Goal: Task Accomplishment & Management: Use online tool/utility

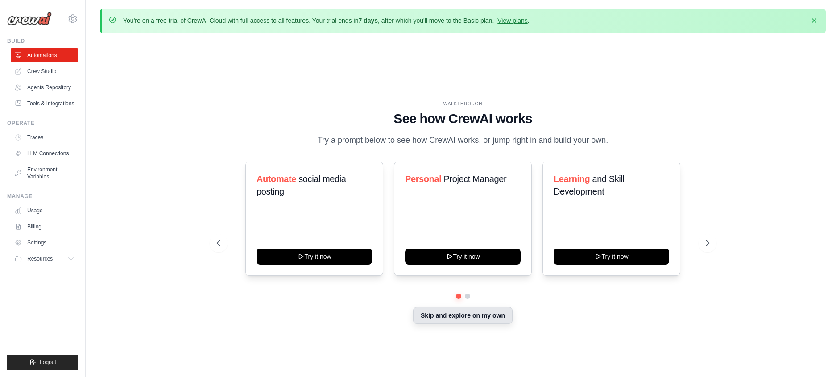
click at [450, 319] on button "Skip and explore on my own" at bounding box center [463, 315] width 100 height 17
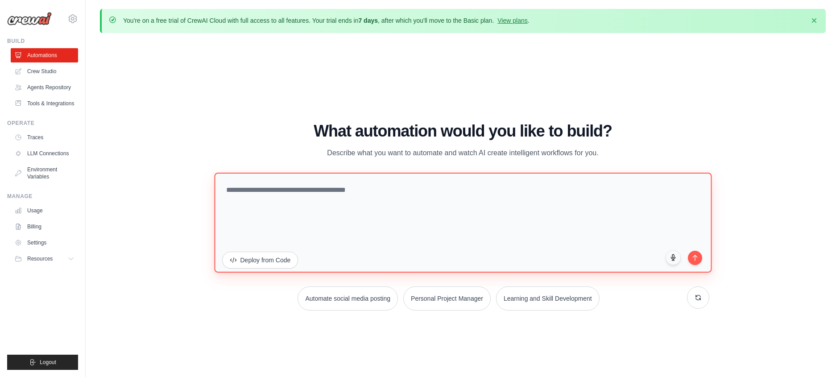
click at [268, 196] on textarea at bounding box center [463, 222] width 498 height 100
paste textarea "******"
type textarea "******"
paste textarea "**********"
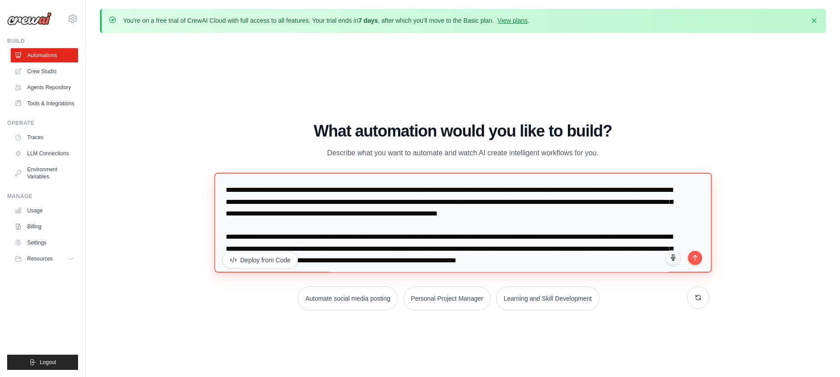
click at [227, 189] on textarea "**********" at bounding box center [463, 222] width 498 height 100
click at [342, 203] on textarea "**********" at bounding box center [463, 222] width 498 height 100
click at [418, 203] on textarea "**********" at bounding box center [463, 222] width 498 height 100
click at [448, 204] on textarea "**********" at bounding box center [463, 222] width 498 height 100
click at [476, 202] on textarea "**********" at bounding box center [463, 222] width 498 height 100
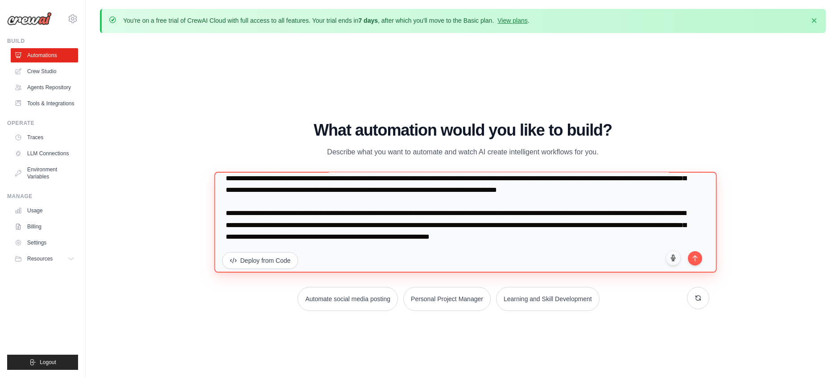
scroll to position [35, 0]
type textarea "**********"
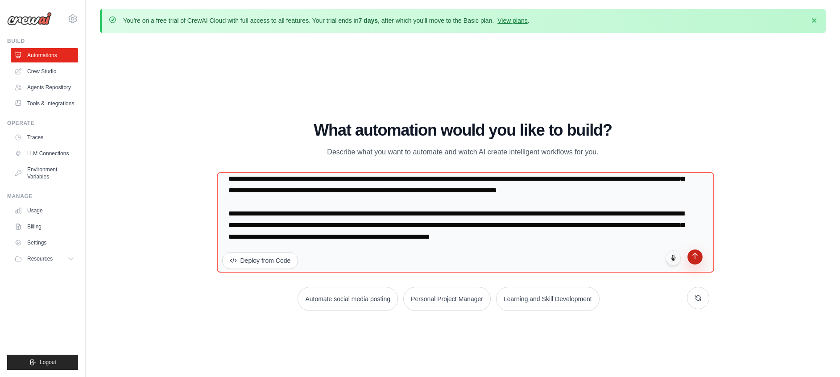
click at [698, 258] on icon "submit" at bounding box center [695, 256] width 8 height 8
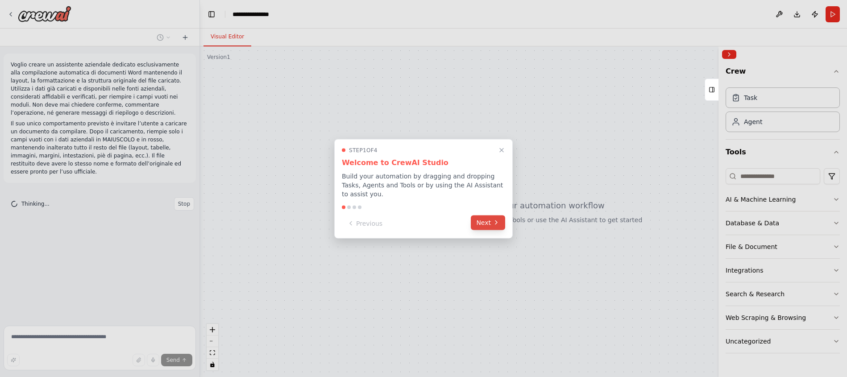
click at [499, 224] on icon at bounding box center [496, 222] width 7 height 7
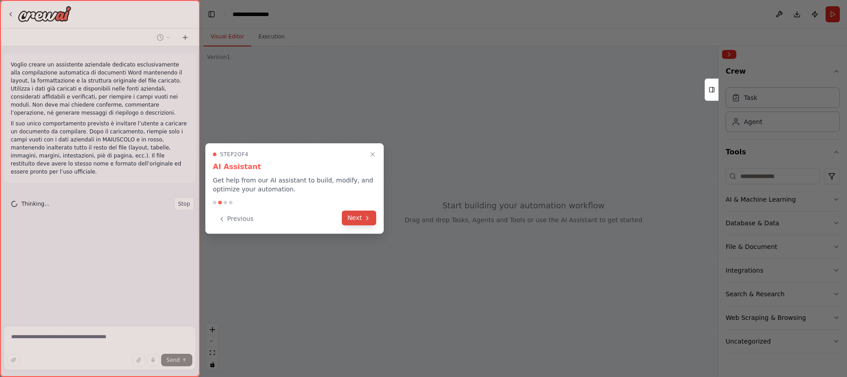
click at [366, 219] on icon at bounding box center [367, 218] width 7 height 7
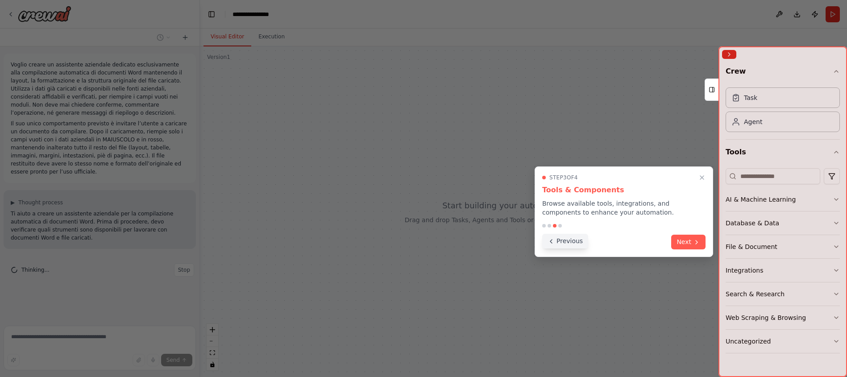
click at [579, 243] on button "Previous" at bounding box center [565, 241] width 46 height 15
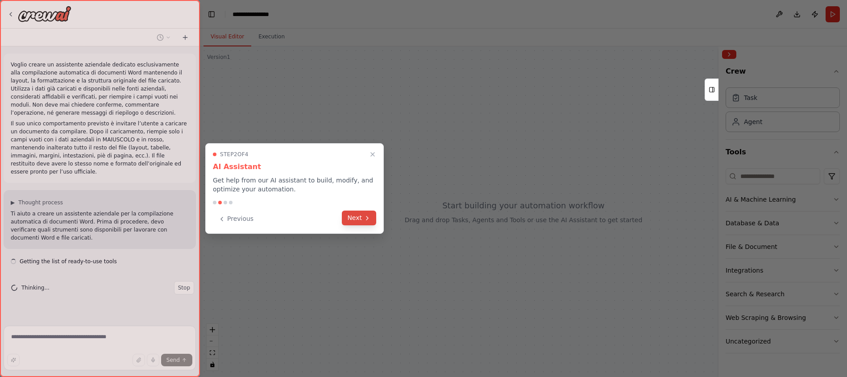
click at [366, 220] on icon at bounding box center [367, 218] width 7 height 7
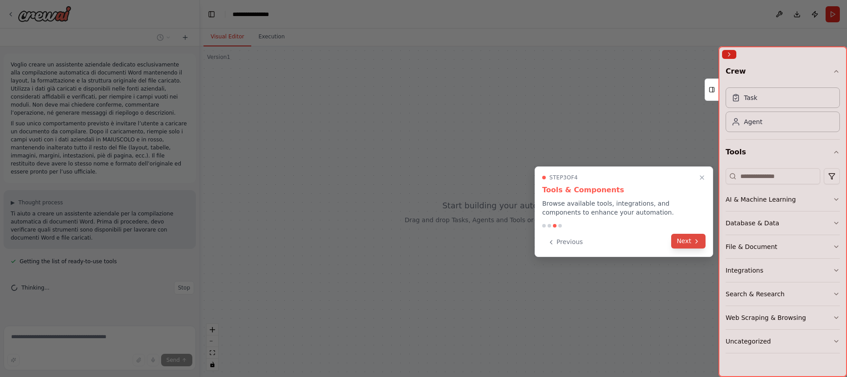
click at [695, 240] on icon at bounding box center [696, 241] width 7 height 7
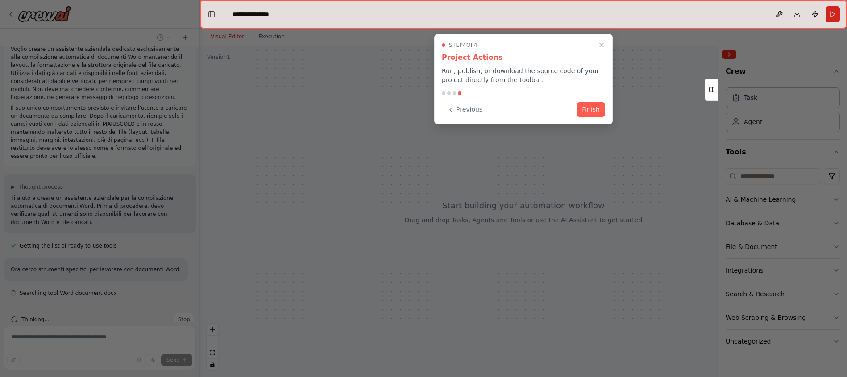
scroll to position [33, 0]
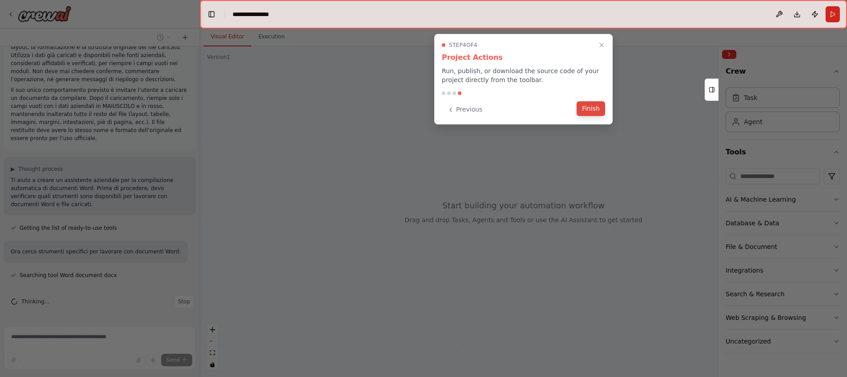
click at [594, 108] on button "Finish" at bounding box center [591, 108] width 29 height 15
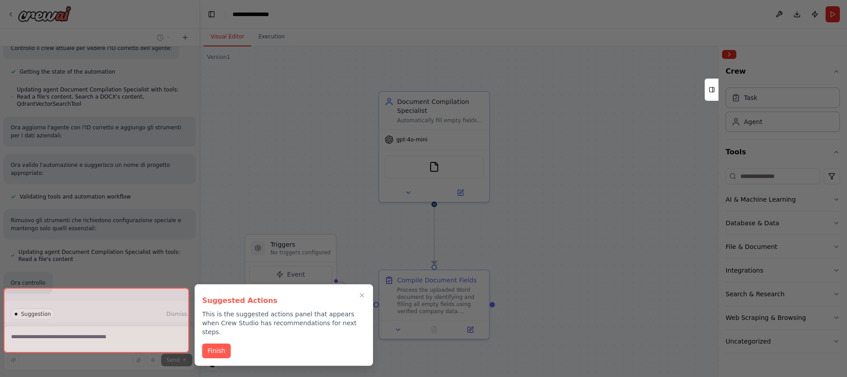
scroll to position [587, 0]
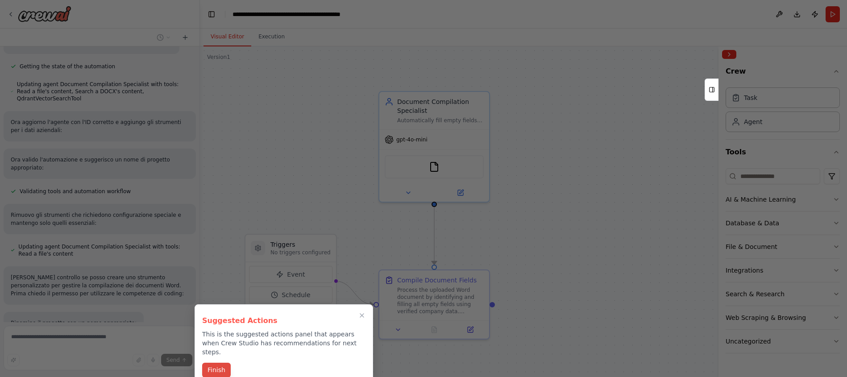
click at [208, 364] on button "Finish" at bounding box center [216, 370] width 29 height 15
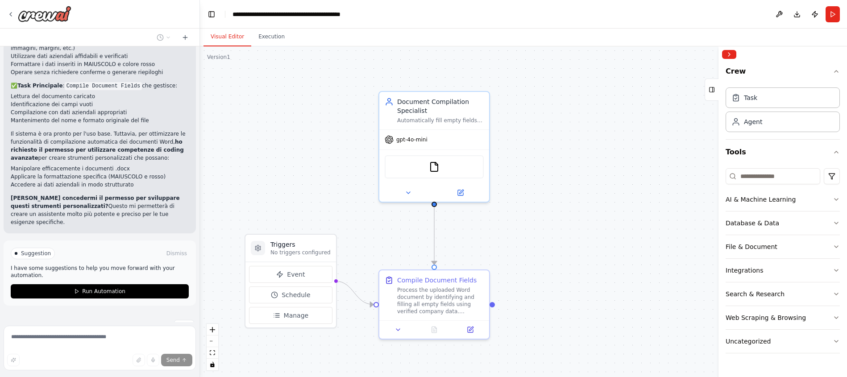
scroll to position [1034, 0]
click at [834, 198] on icon "button" at bounding box center [836, 199] width 7 height 7
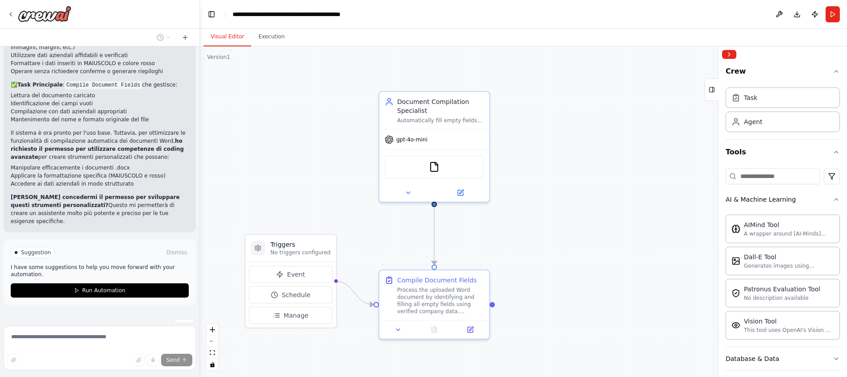
click at [837, 199] on div "Crew Task Agent Tools AI & Machine Learning AIMind Tool A wrapper around [AI-Mi…" at bounding box center [783, 219] width 129 height 315
click at [833, 198] on icon "button" at bounding box center [836, 199] width 7 height 7
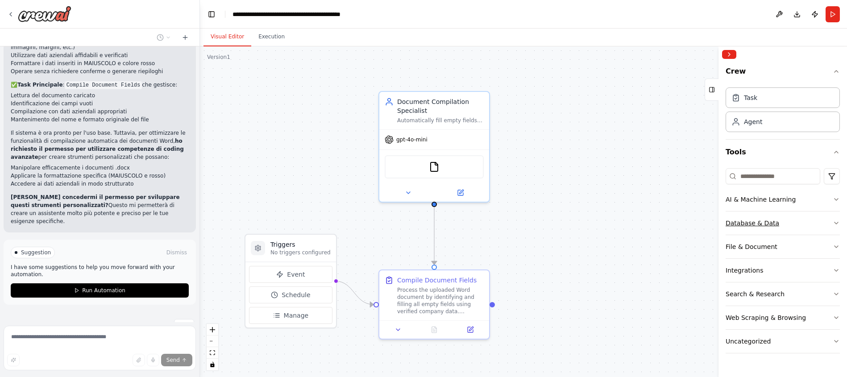
click at [837, 222] on icon "button" at bounding box center [836, 223] width 7 height 7
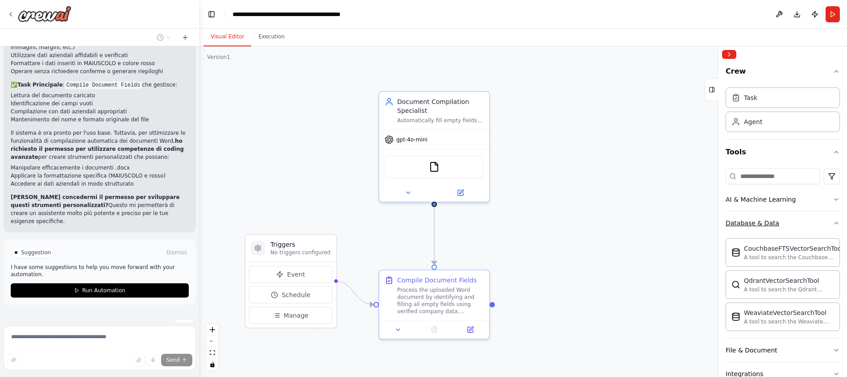
click at [833, 221] on icon "button" at bounding box center [836, 223] width 7 height 7
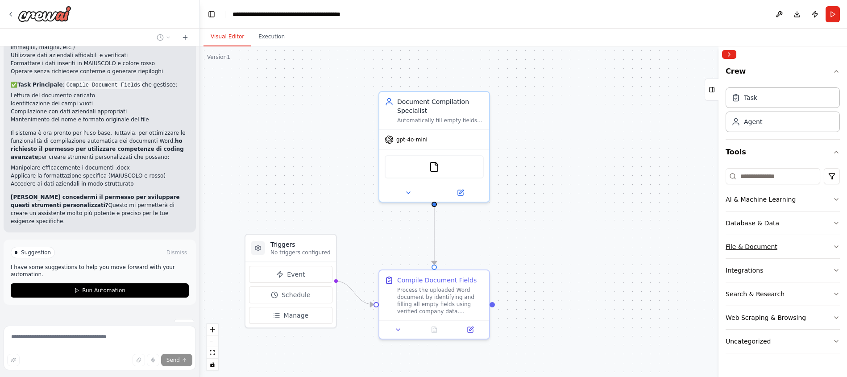
click at [834, 245] on icon "button" at bounding box center [836, 246] width 7 height 7
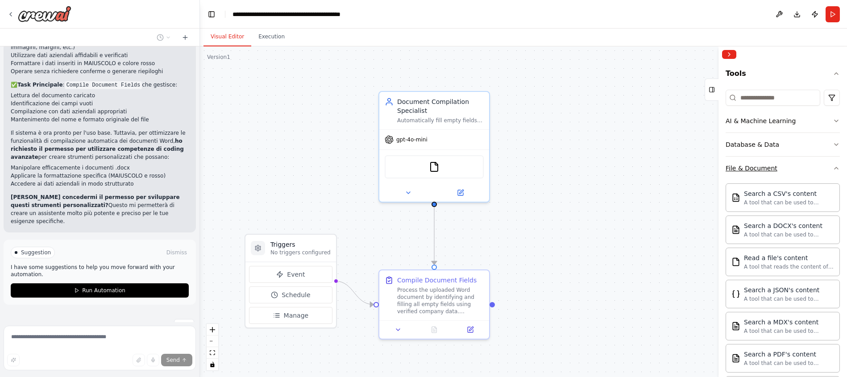
scroll to position [85, 0]
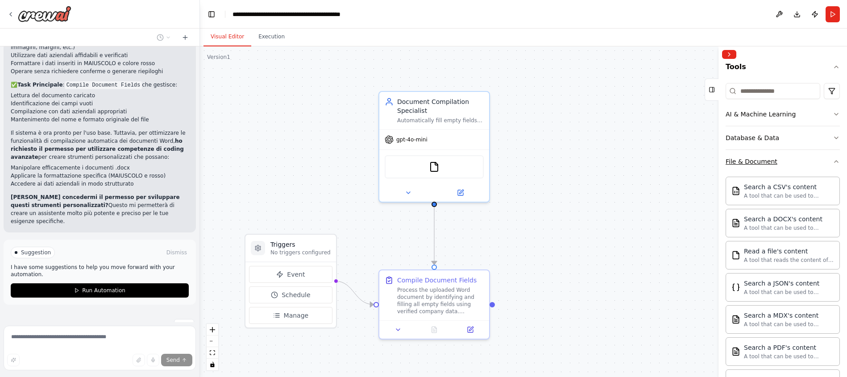
click at [833, 162] on icon "button" at bounding box center [836, 161] width 7 height 7
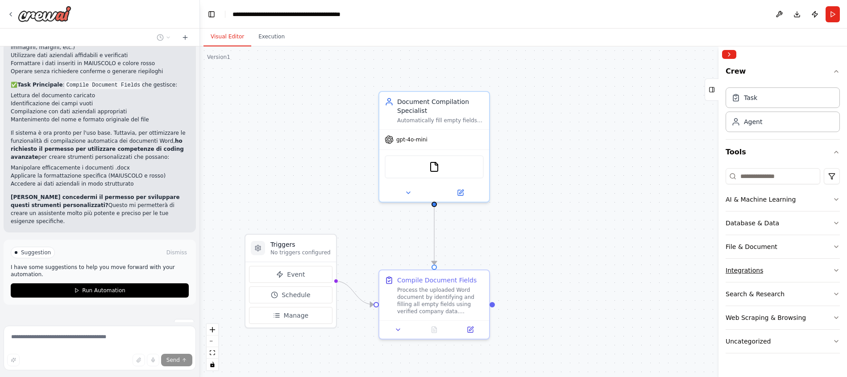
click at [835, 267] on icon "button" at bounding box center [836, 270] width 7 height 7
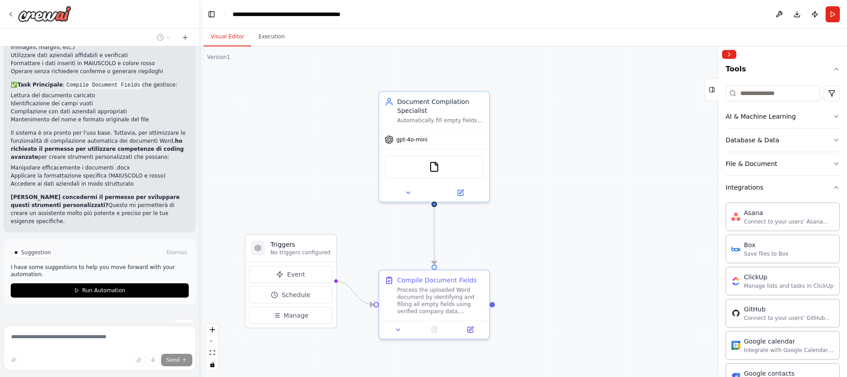
scroll to position [78, 0]
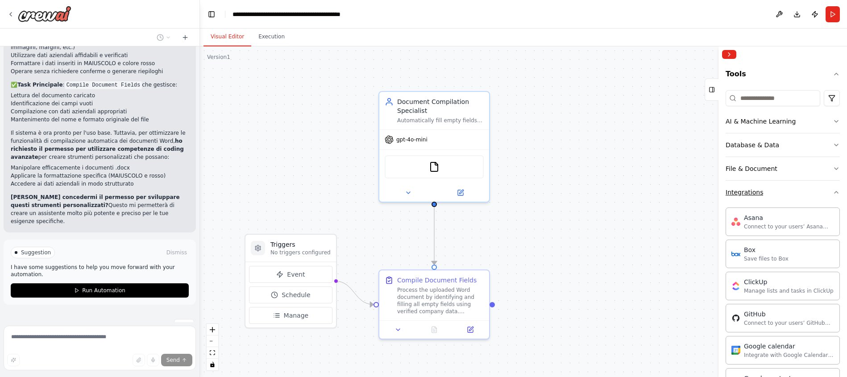
click at [833, 191] on icon "button" at bounding box center [836, 192] width 7 height 7
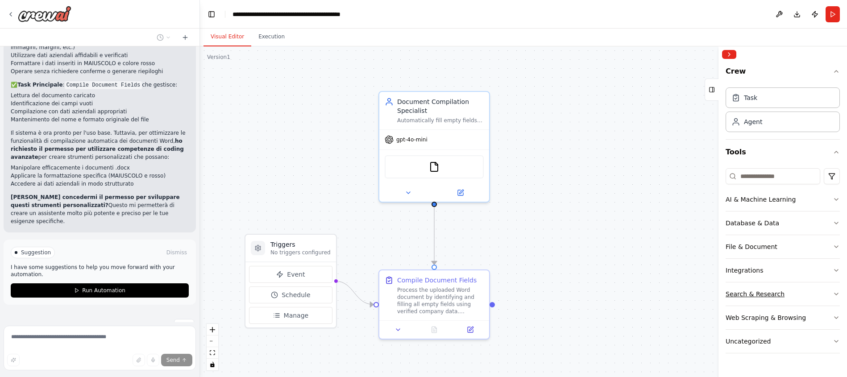
click at [826, 294] on button "Search & Research" at bounding box center [783, 293] width 114 height 23
click at [833, 293] on icon "button" at bounding box center [836, 294] width 7 height 7
click at [835, 317] on icon "button" at bounding box center [837, 318] width 4 height 2
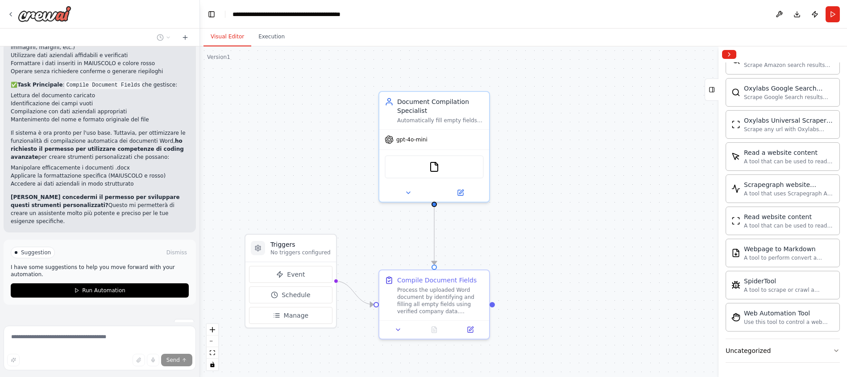
scroll to position [22, 0]
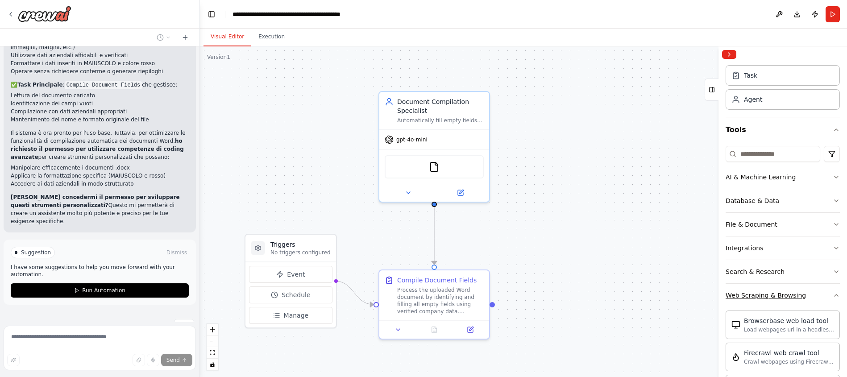
click at [833, 293] on icon "button" at bounding box center [836, 295] width 7 height 7
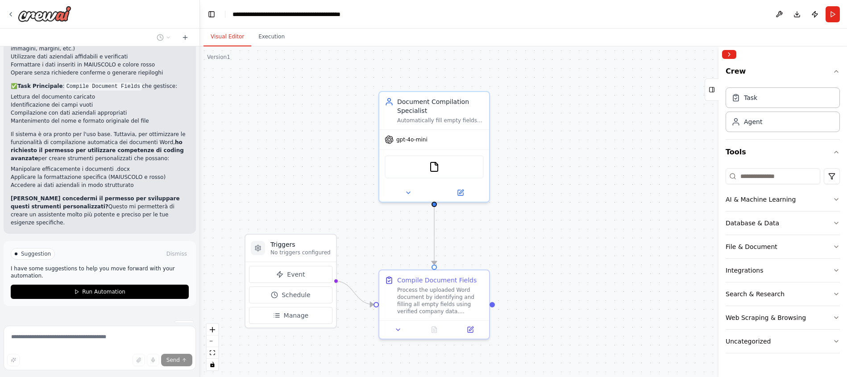
scroll to position [1034, 0]
click at [91, 287] on span "Run Automation" at bounding box center [103, 290] width 43 height 7
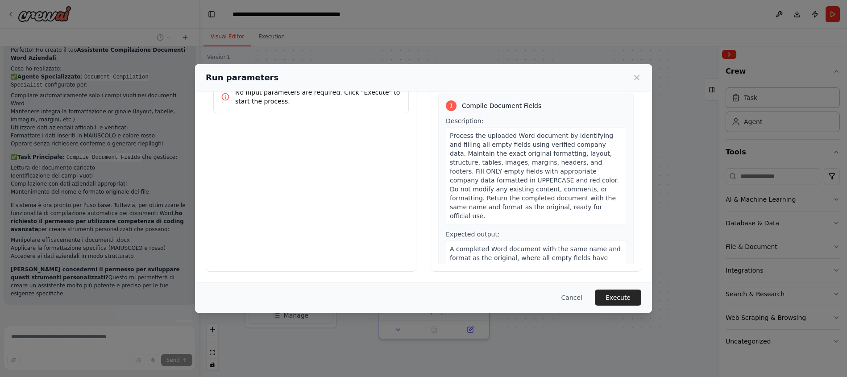
scroll to position [0, 0]
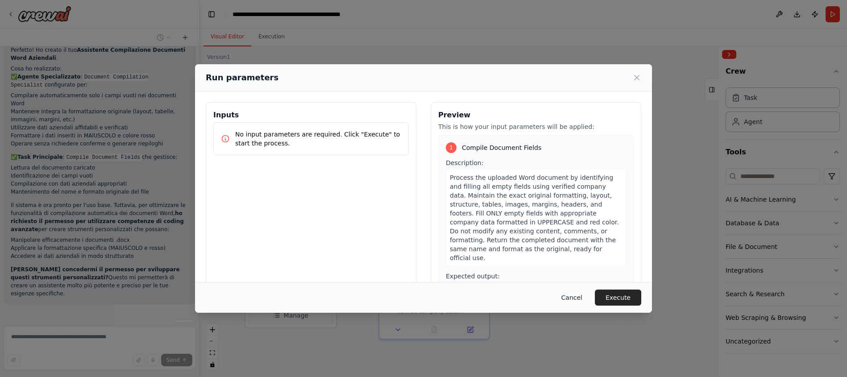
click at [569, 295] on button "Cancel" at bounding box center [571, 298] width 35 height 16
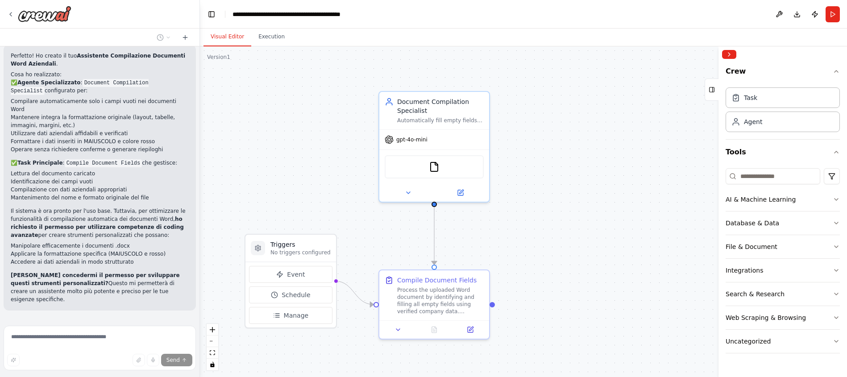
scroll to position [962, 0]
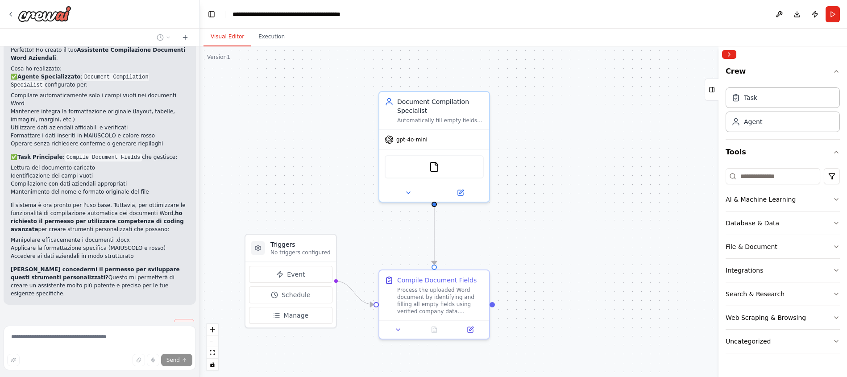
click at [180, 322] on span "Stop" at bounding box center [184, 325] width 12 height 7
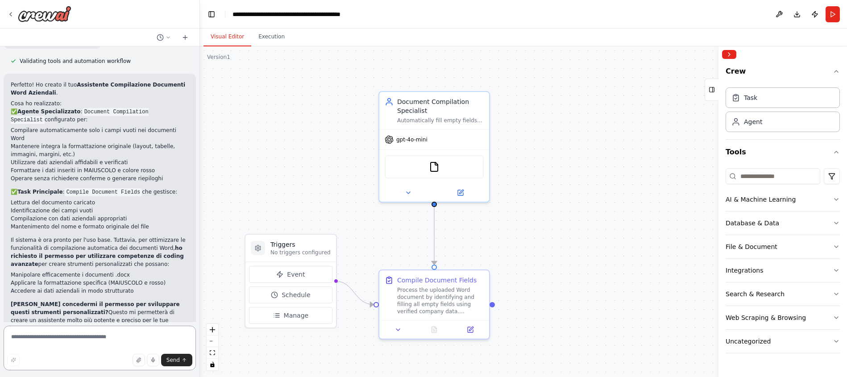
click at [88, 334] on textarea at bounding box center [100, 348] width 192 height 45
type textarea "**********"
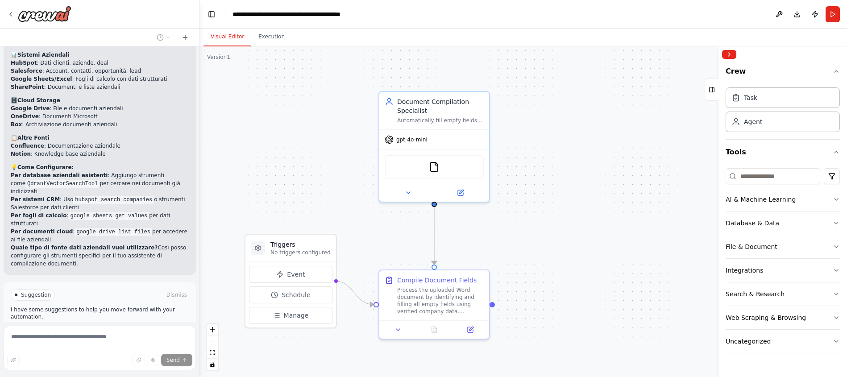
scroll to position [1445, 0]
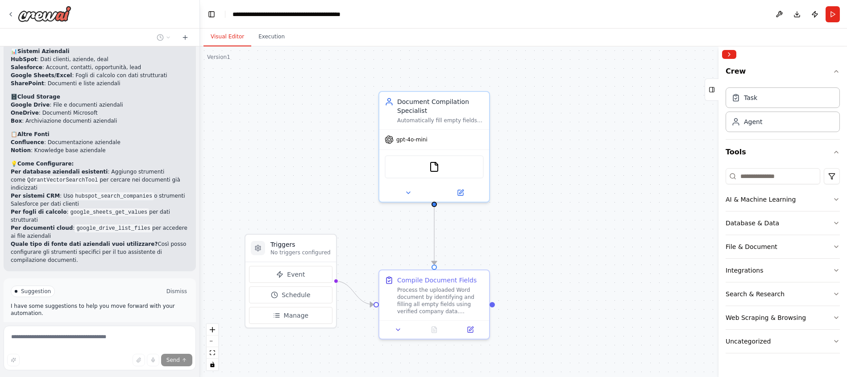
click at [174, 287] on button "Dismiss" at bounding box center [177, 291] width 24 height 9
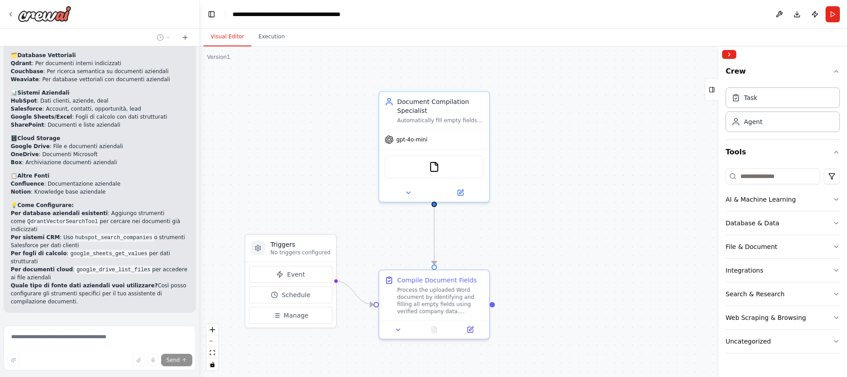
click at [178, 330] on span "Stop" at bounding box center [184, 333] width 12 height 7
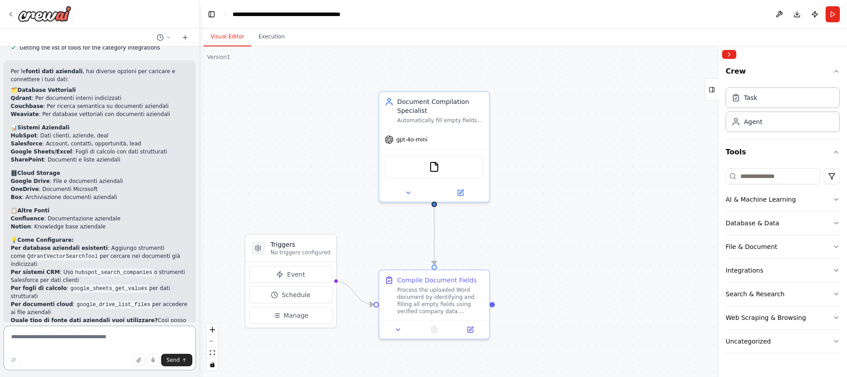
click at [61, 337] on textarea at bounding box center [100, 348] width 192 height 45
type textarea "**********"
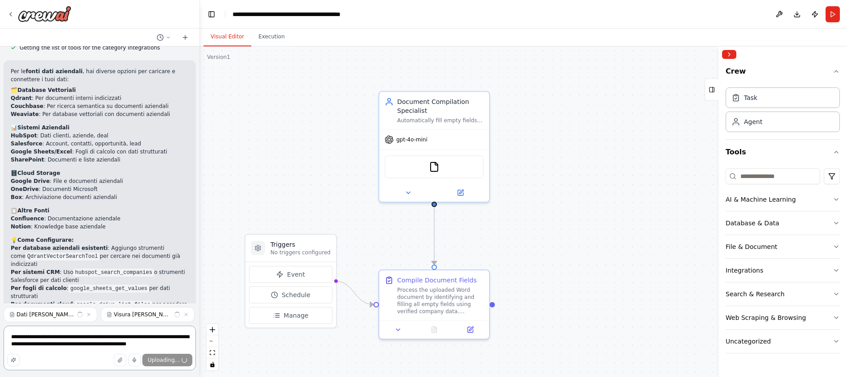
scroll to position [1387, 0]
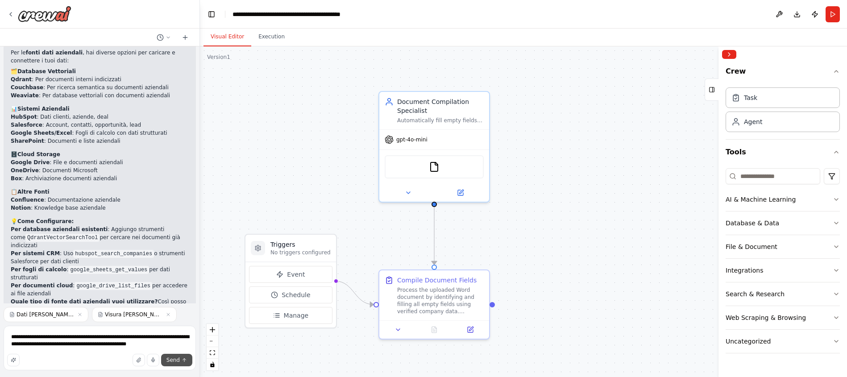
click at [174, 360] on span "Send" at bounding box center [172, 360] width 13 height 7
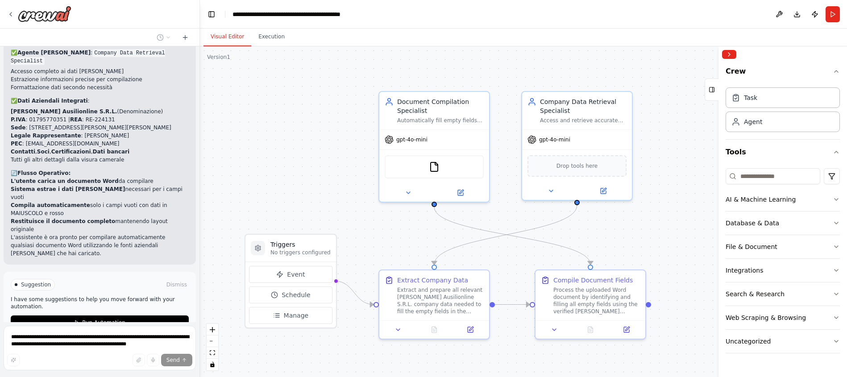
scroll to position [2013, 0]
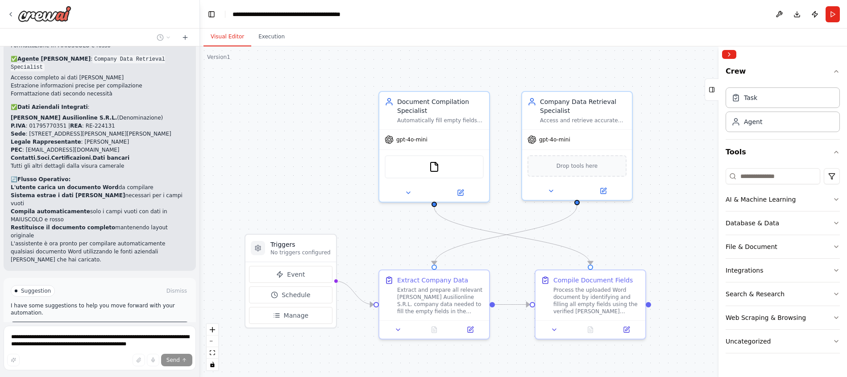
click at [93, 325] on span "Run Automation" at bounding box center [103, 328] width 43 height 7
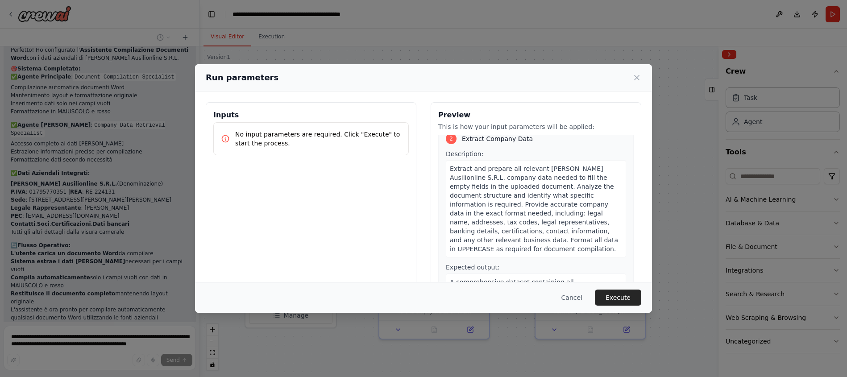
scroll to position [278, 0]
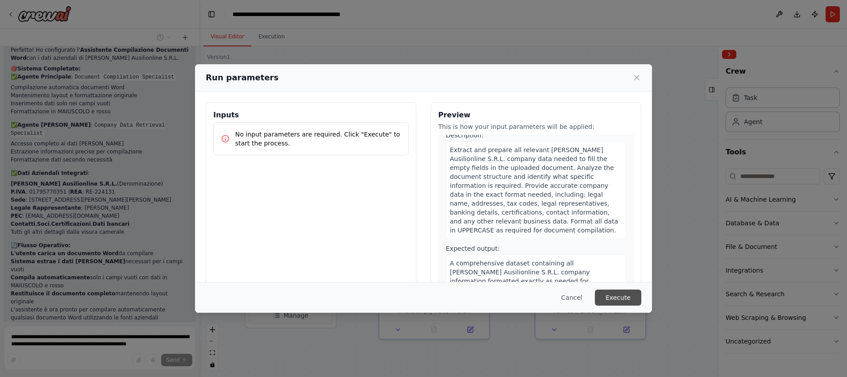
click at [622, 300] on button "Execute" at bounding box center [618, 298] width 46 height 16
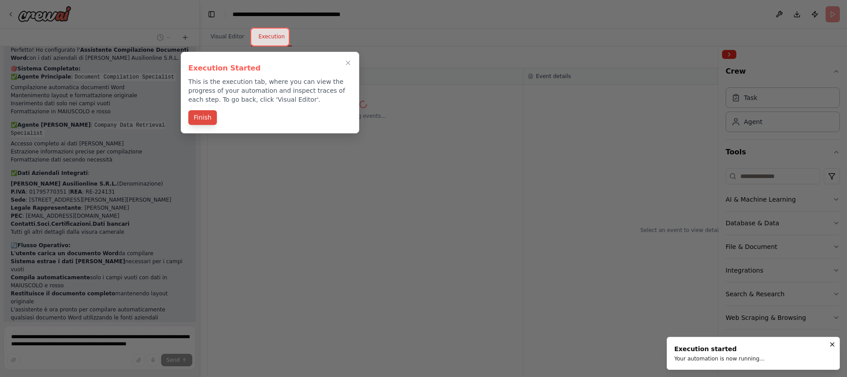
click at [207, 118] on button "Finish" at bounding box center [202, 117] width 29 height 15
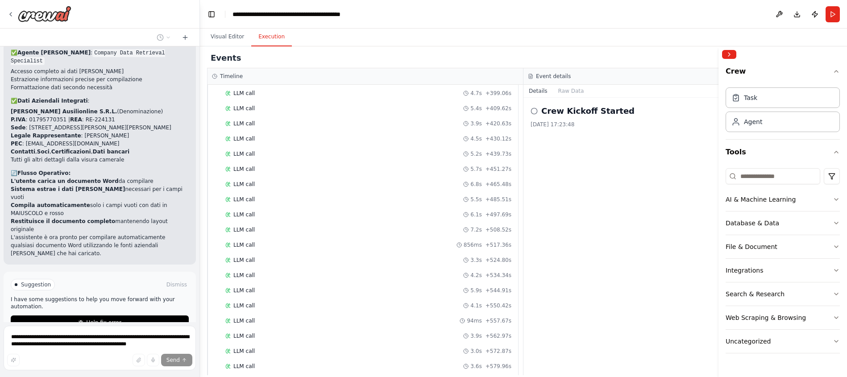
scroll to position [1361, 0]
click at [104, 319] on span "Help fix error" at bounding box center [103, 322] width 35 height 7
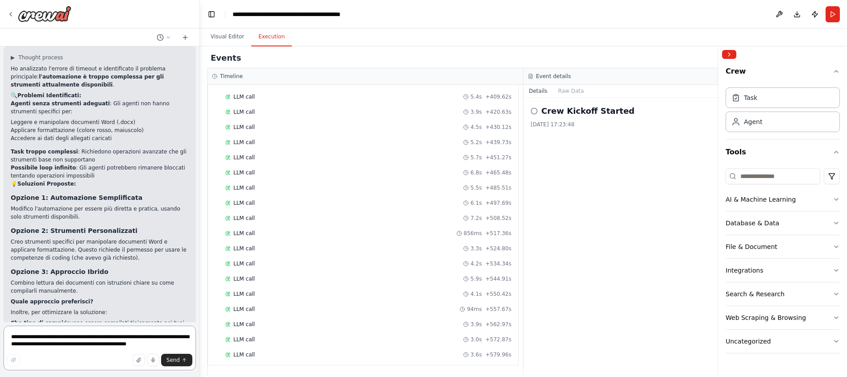
scroll to position [2254, 0]
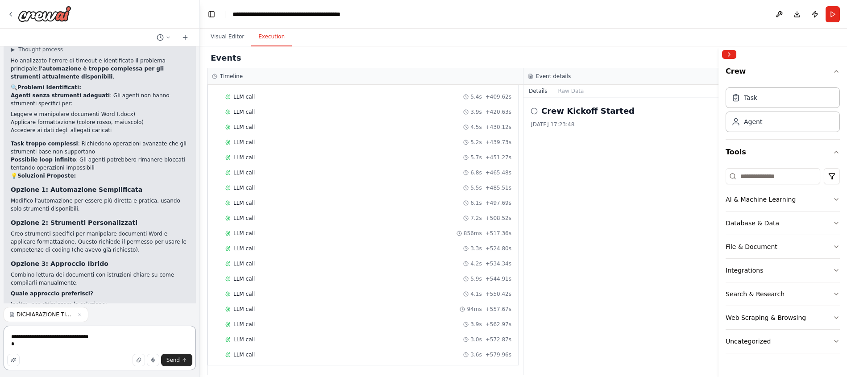
type textarea "**********"
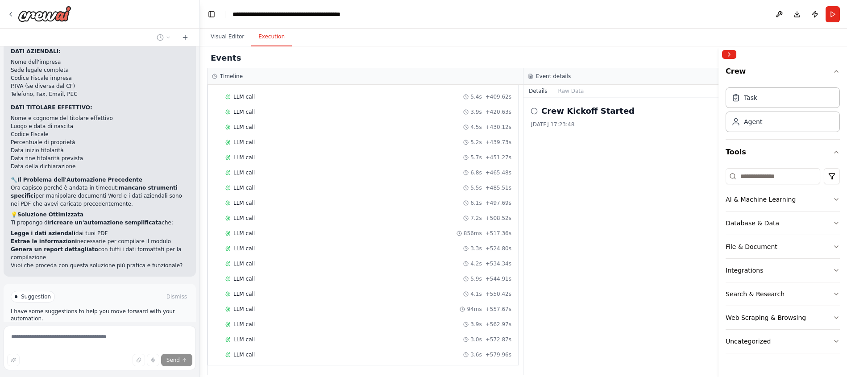
scroll to position [2805, 0]
click at [101, 329] on span "Run Automation" at bounding box center [103, 332] width 43 height 7
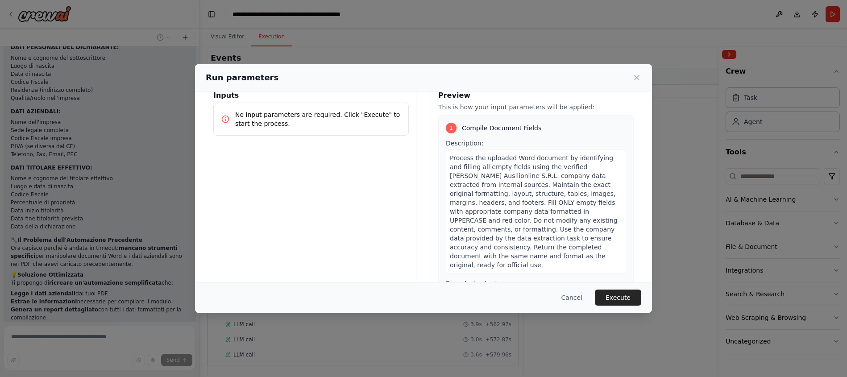
scroll to position [0, 0]
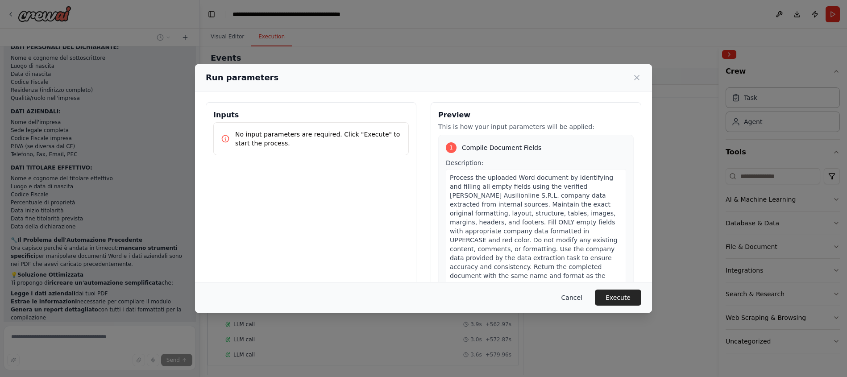
click at [569, 294] on button "Cancel" at bounding box center [571, 298] width 35 height 16
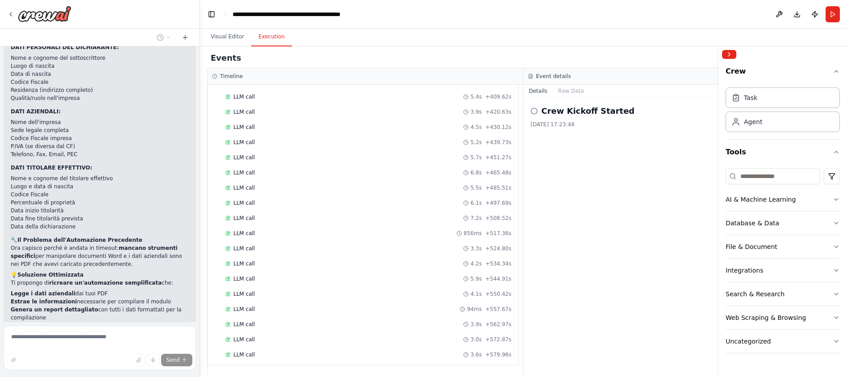
click at [181, 354] on span "Stop" at bounding box center [184, 357] width 12 height 7
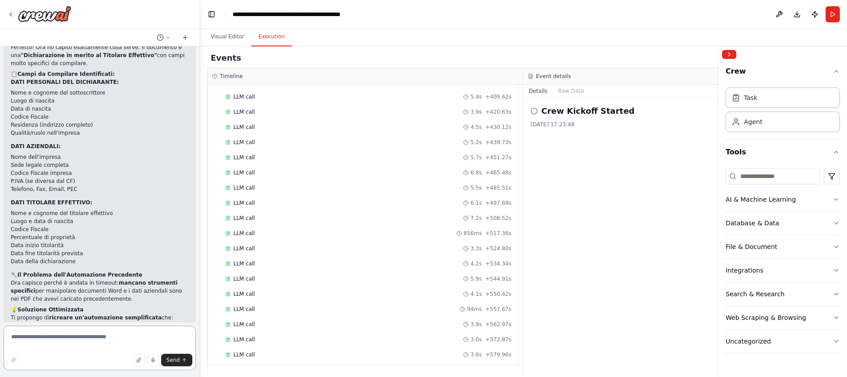
click at [48, 340] on textarea at bounding box center [100, 348] width 192 height 45
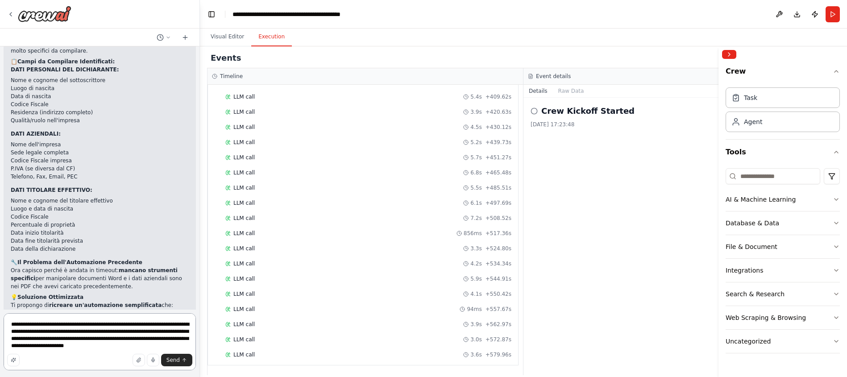
scroll to position [2728, 0]
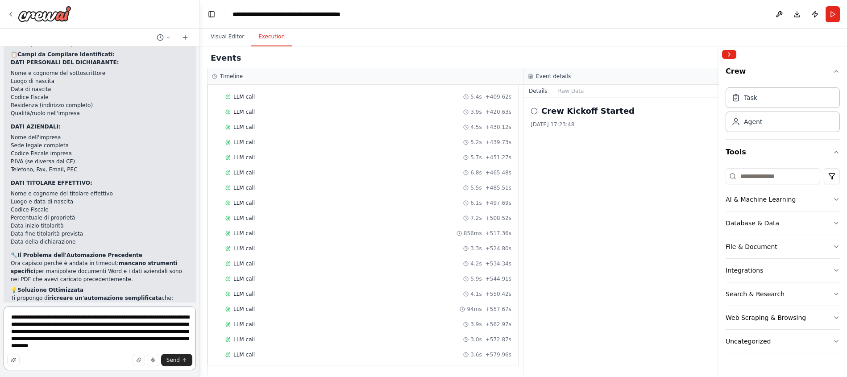
type textarea "**********"
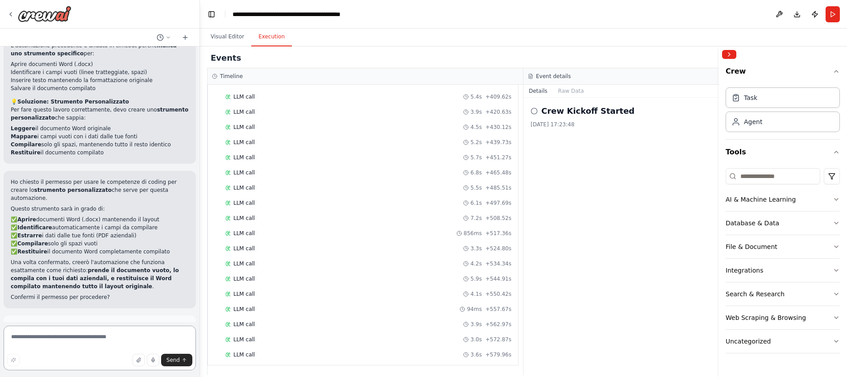
scroll to position [3185, 0]
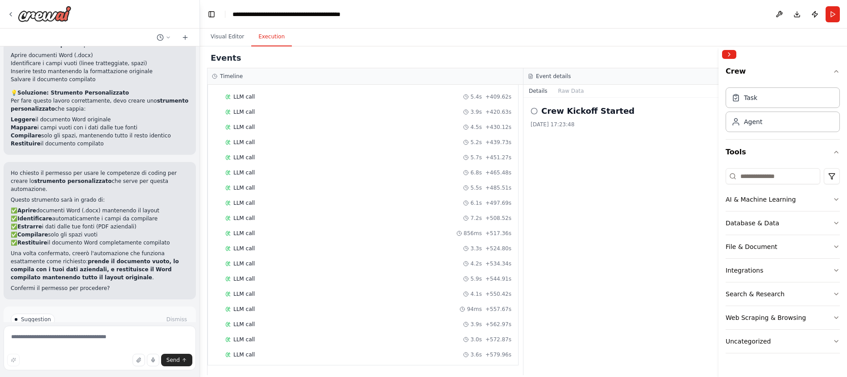
click at [92, 354] on span "Enable coding skills" at bounding box center [103, 357] width 53 height 7
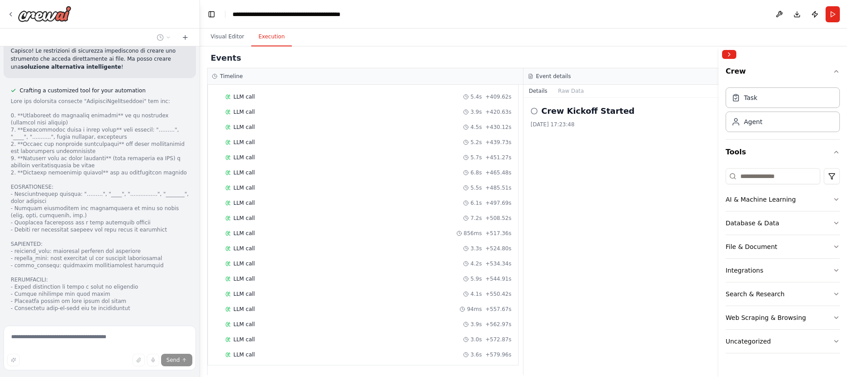
scroll to position [3732, 0]
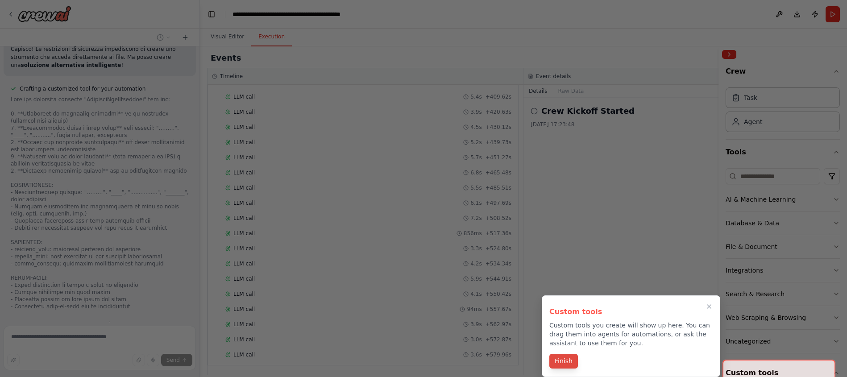
click at [564, 359] on button "Finish" at bounding box center [563, 361] width 29 height 15
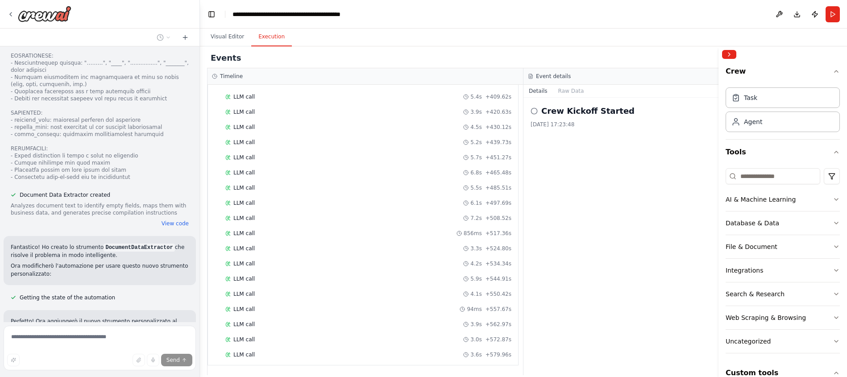
scroll to position [3879, 0]
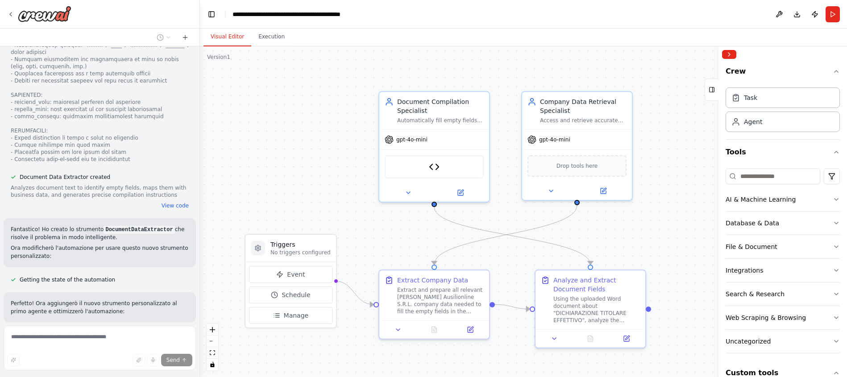
click at [219, 34] on button "Visual Editor" at bounding box center [228, 37] width 48 height 19
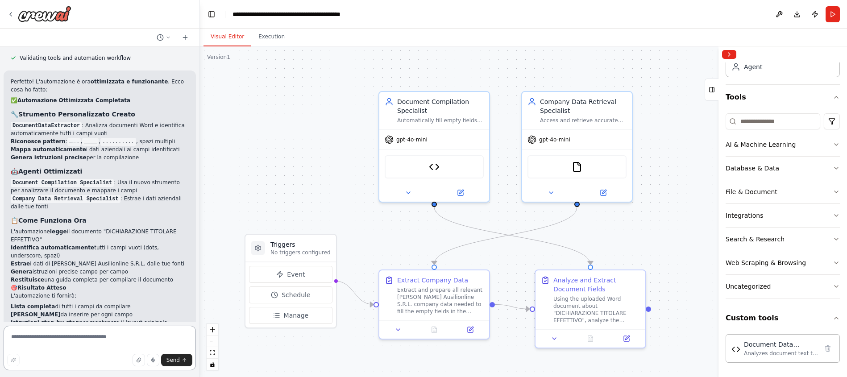
scroll to position [4336, 0]
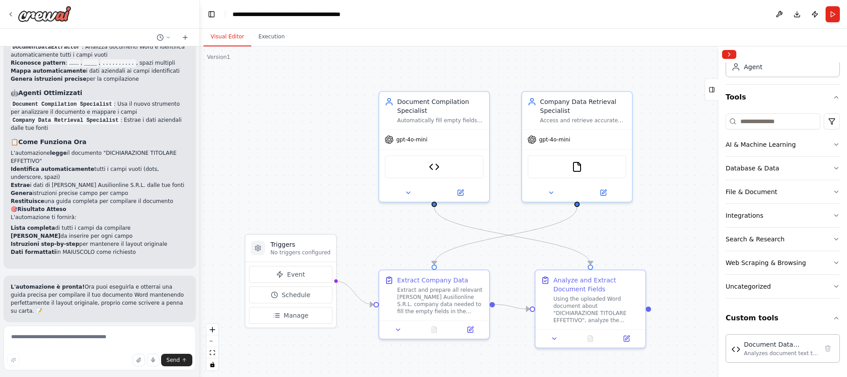
scroll to position [4411, 0]
click at [835, 15] on button "Run" at bounding box center [833, 14] width 14 height 16
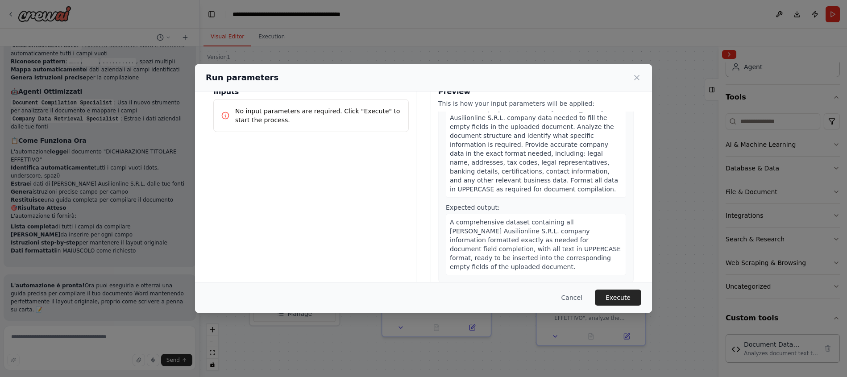
scroll to position [42, 0]
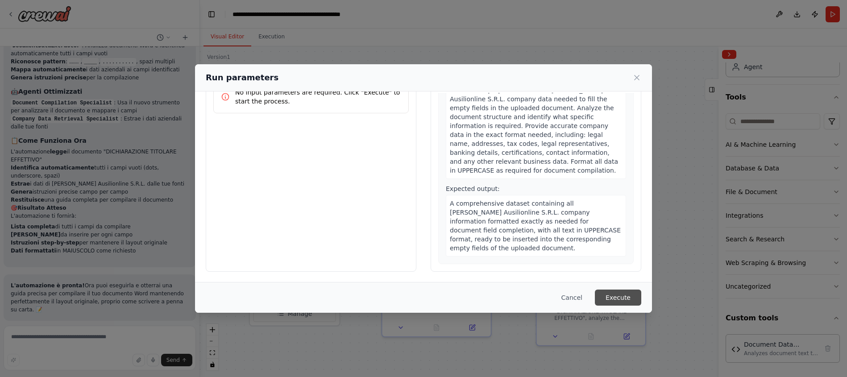
click at [621, 296] on button "Execute" at bounding box center [618, 298] width 46 height 16
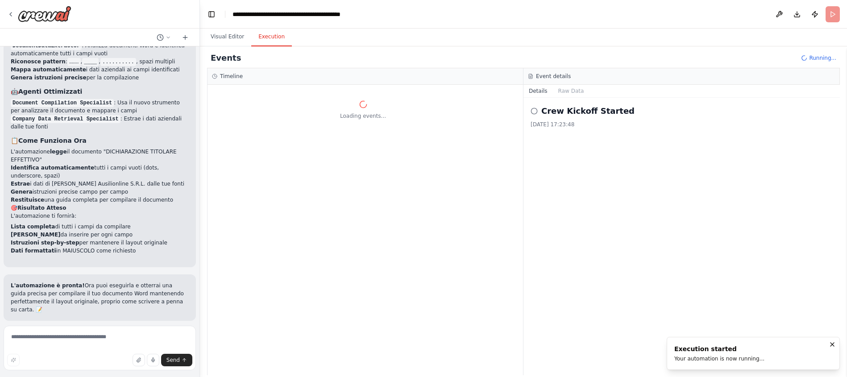
scroll to position [0, 0]
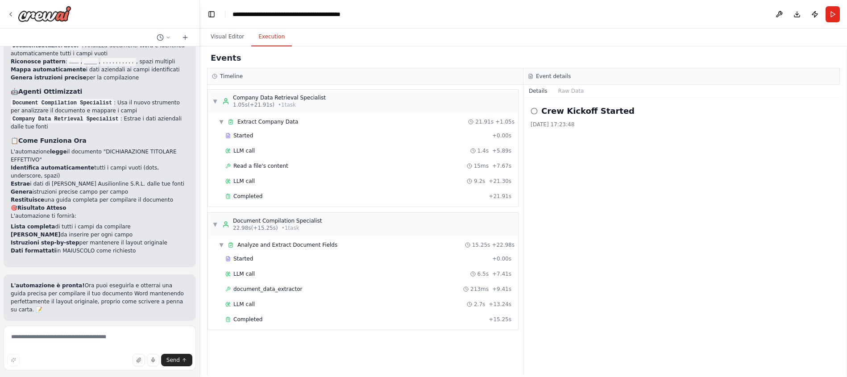
click at [97, 375] on span "Improve automation" at bounding box center [103, 378] width 54 height 7
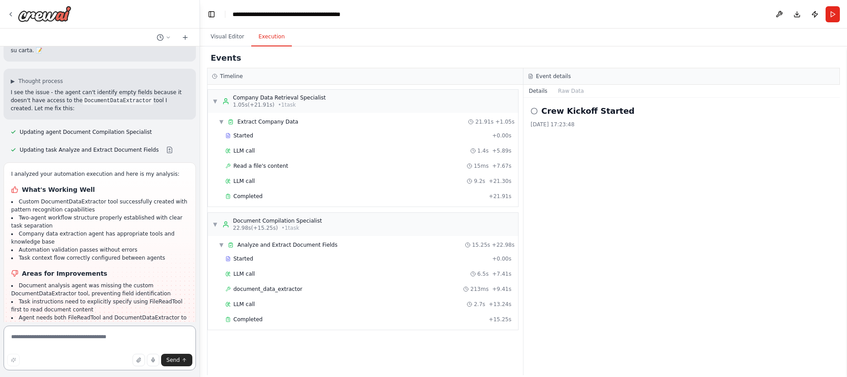
scroll to position [4657, 0]
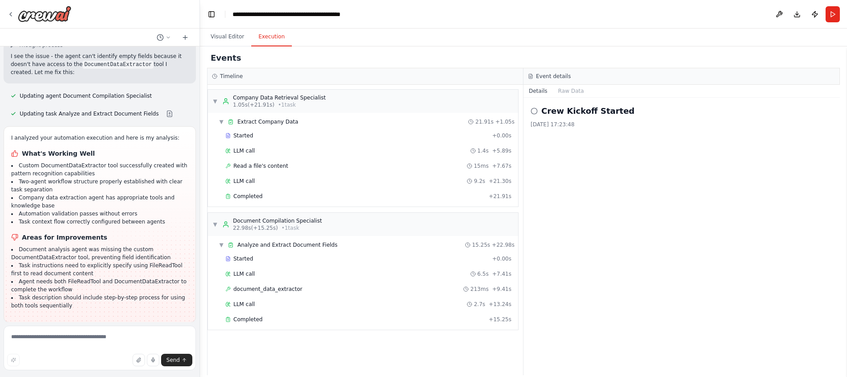
scroll to position [4709, 0]
click at [78, 372] on button "Run Automation" at bounding box center [100, 379] width 178 height 14
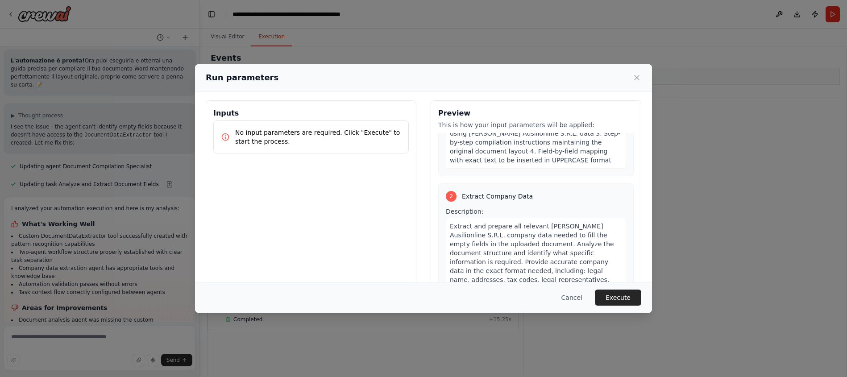
scroll to position [237, 0]
click at [620, 298] on button "Execute" at bounding box center [618, 298] width 46 height 16
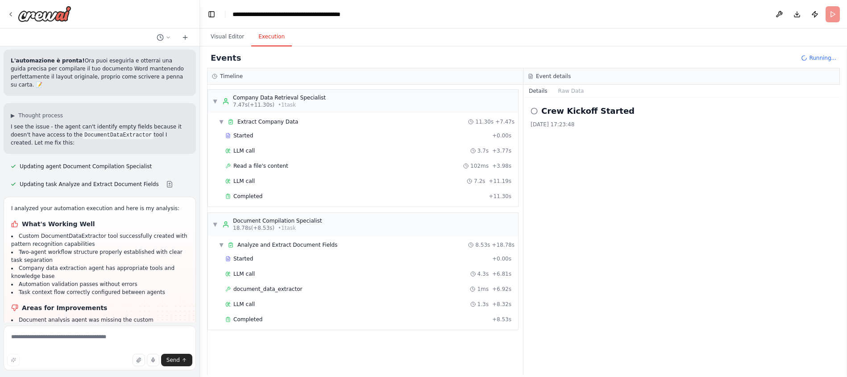
scroll to position [4709, 0]
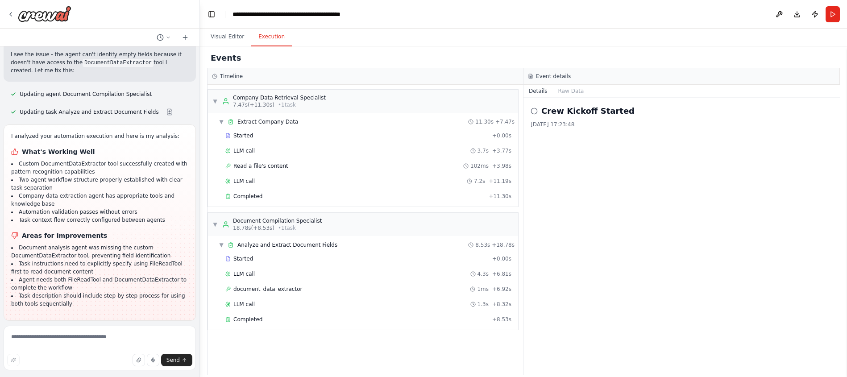
click at [122, 375] on span "Improve automation" at bounding box center [103, 378] width 54 height 7
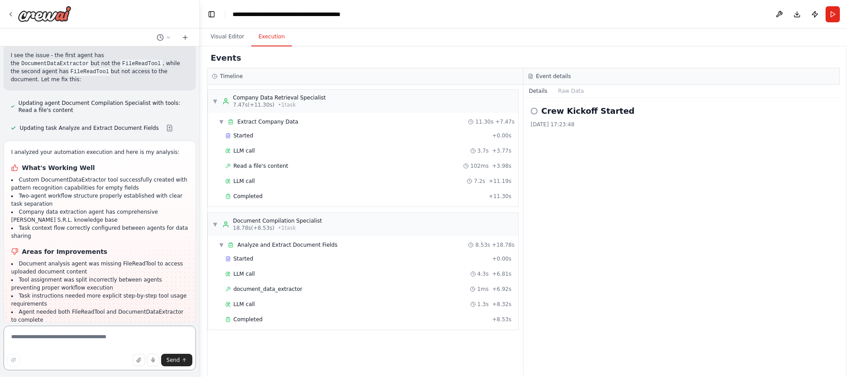
scroll to position [5068, 0]
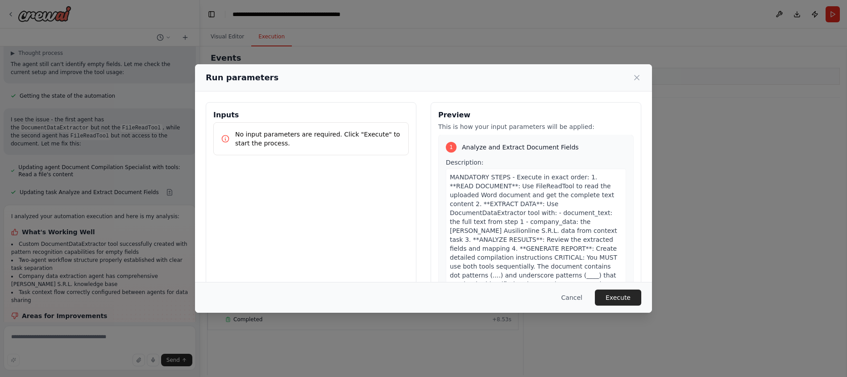
scroll to position [0, 0]
click at [620, 299] on button "Execute" at bounding box center [618, 298] width 46 height 16
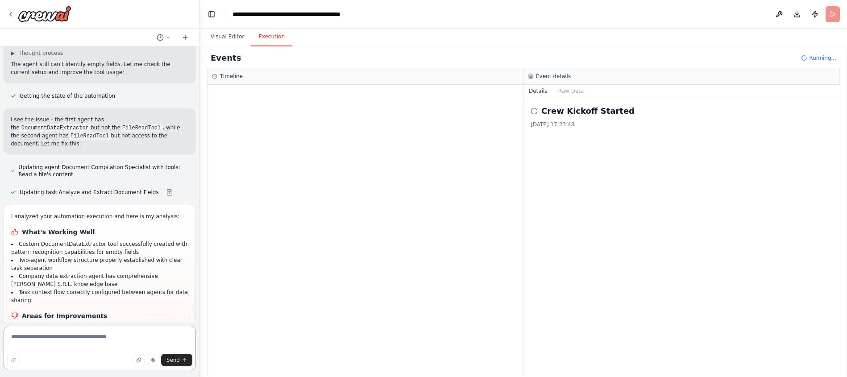
click at [50, 337] on textarea at bounding box center [100, 348] width 192 height 45
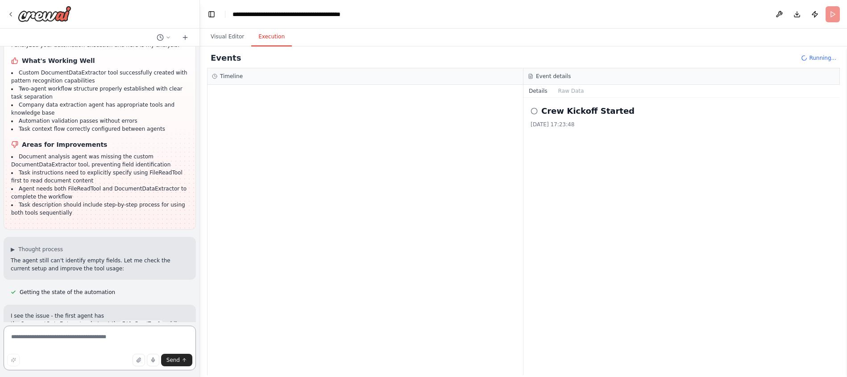
scroll to position [4996, 0]
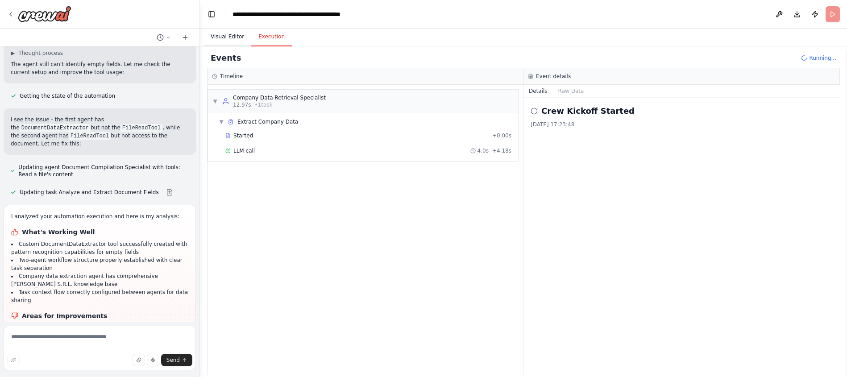
click at [233, 36] on button "Visual Editor" at bounding box center [228, 37] width 48 height 19
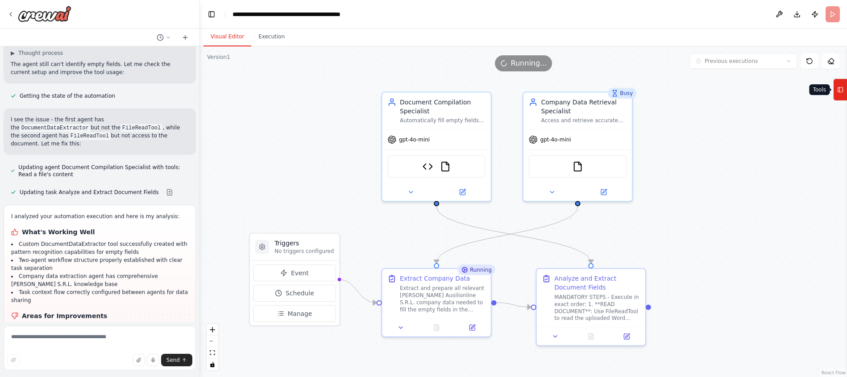
click at [841, 94] on icon at bounding box center [840, 90] width 6 height 14
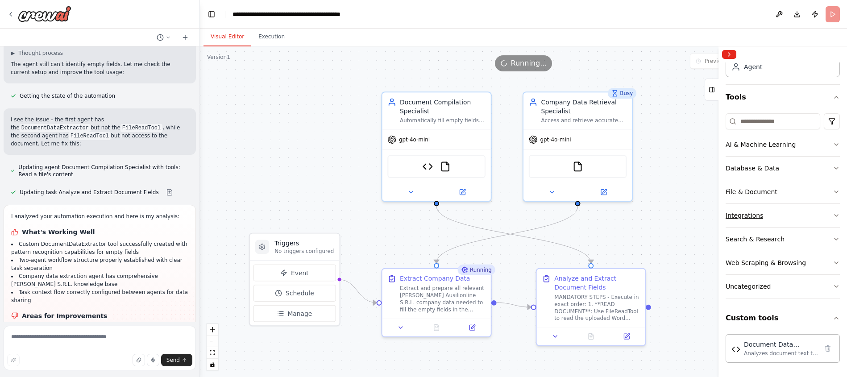
click at [768, 212] on button "Integrations" at bounding box center [783, 215] width 114 height 23
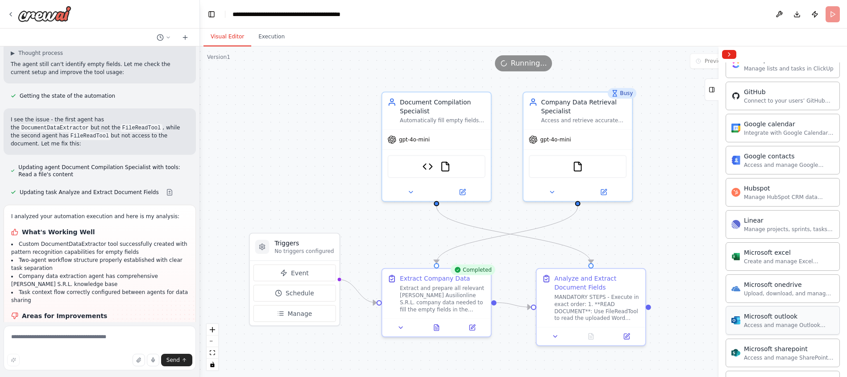
scroll to position [301, 0]
click at [279, 35] on button "Execution" at bounding box center [271, 37] width 41 height 19
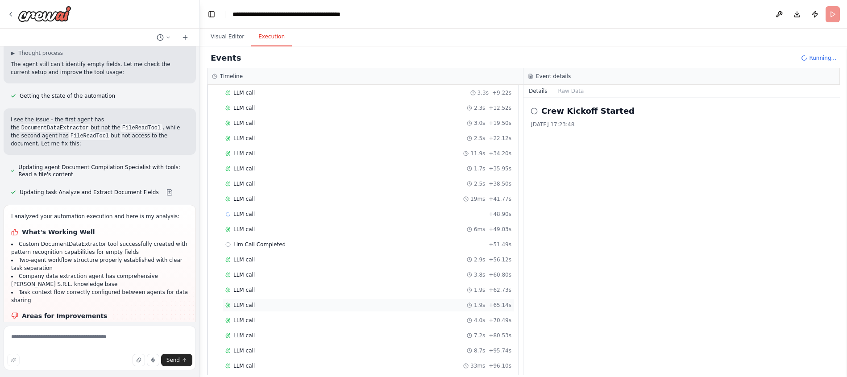
scroll to position [253, 0]
click at [45, 339] on textarea at bounding box center [100, 348] width 192 height 45
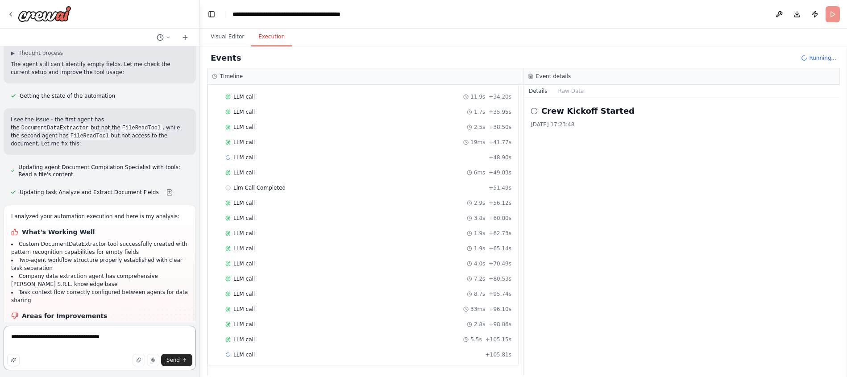
type textarea "**********"
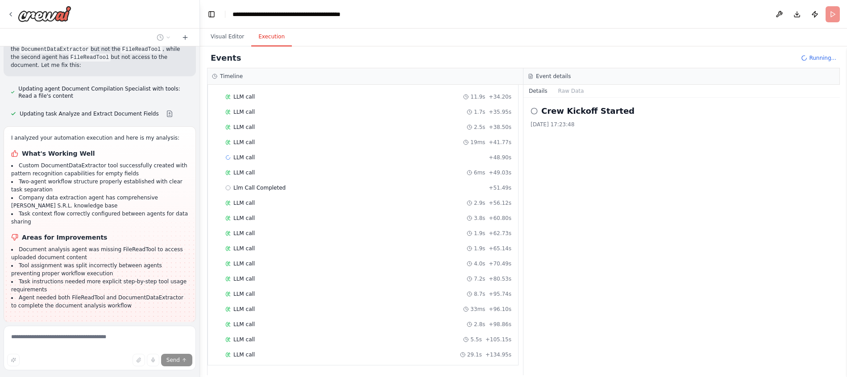
scroll to position [268, 0]
click at [815, 15] on button "Publish" at bounding box center [815, 14] width 14 height 16
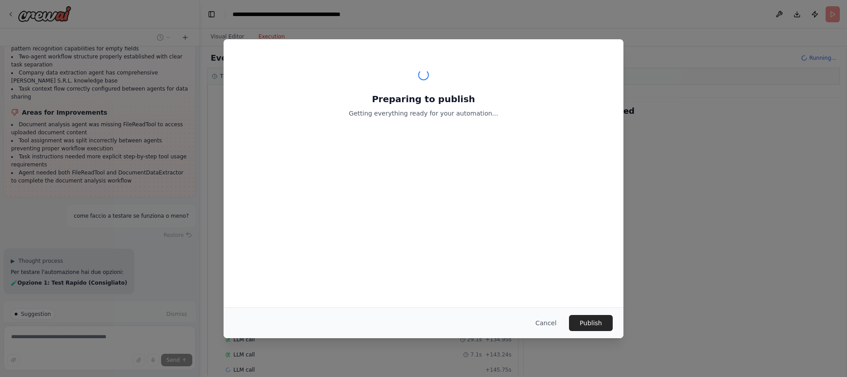
scroll to position [283, 0]
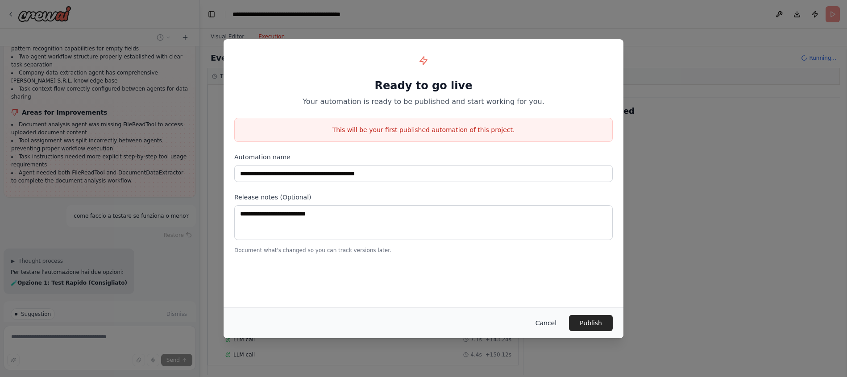
click at [545, 323] on button "Cancel" at bounding box center [545, 323] width 35 height 16
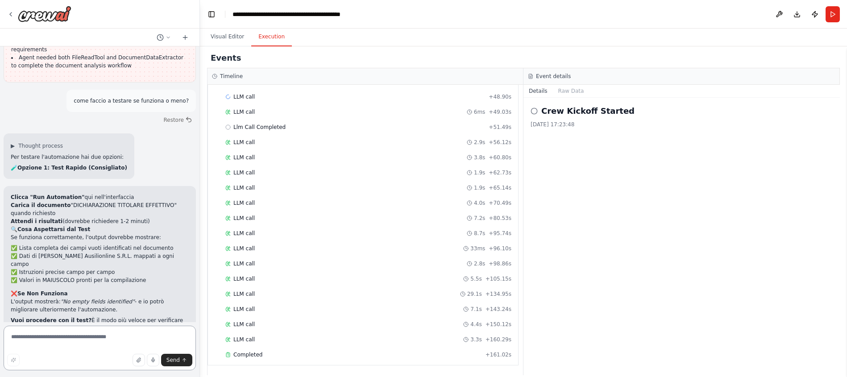
scroll to position [5317, 0]
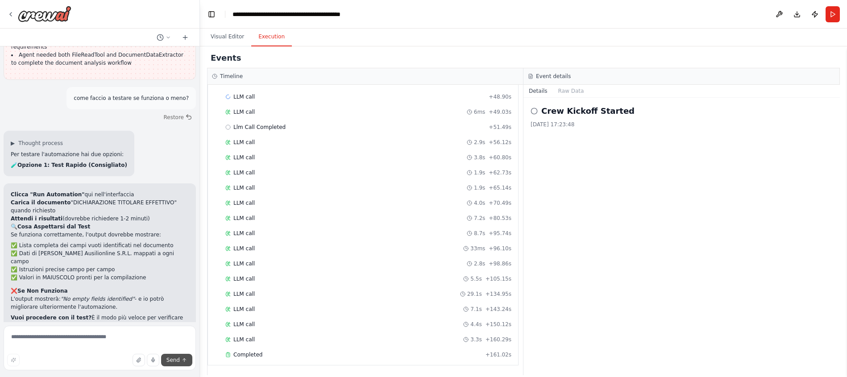
click at [175, 361] on span "Send" at bounding box center [172, 360] width 13 height 7
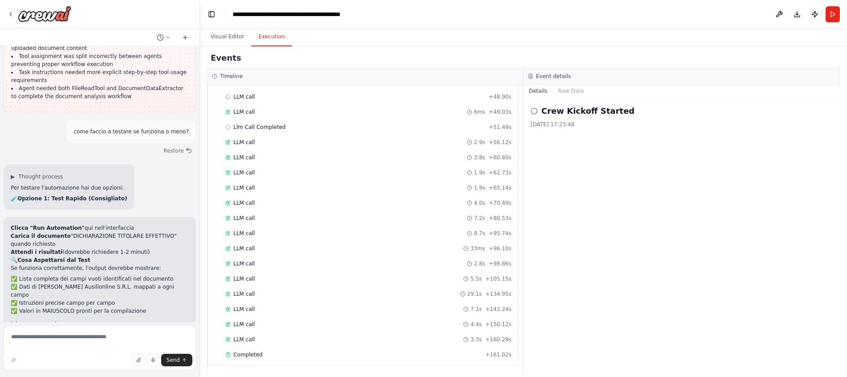
scroll to position [5278, 0]
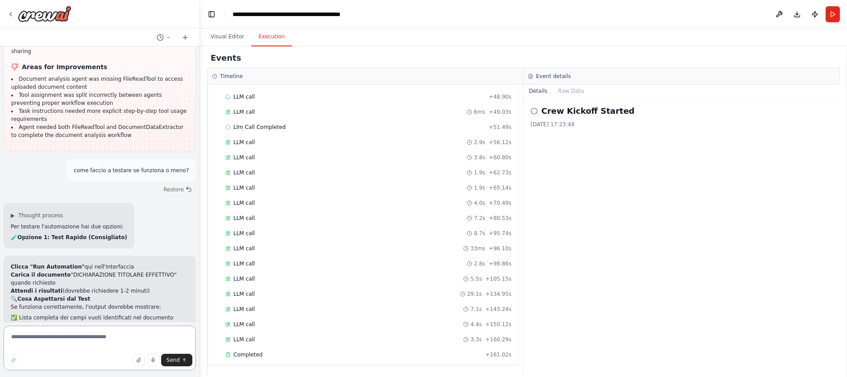
click at [49, 336] on textarea at bounding box center [100, 348] width 192 height 45
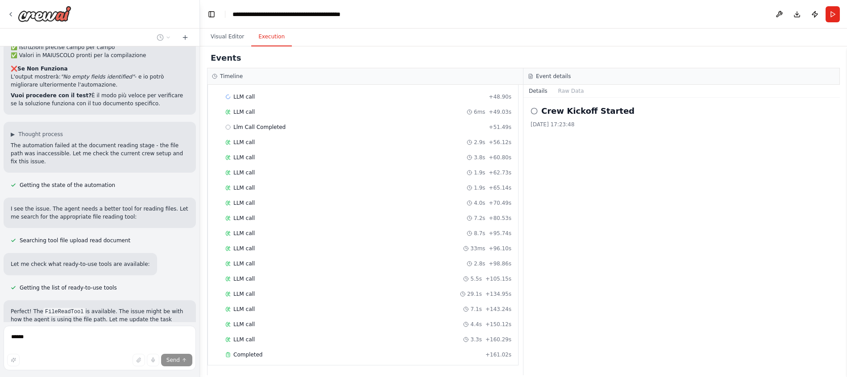
scroll to position [5612, 0]
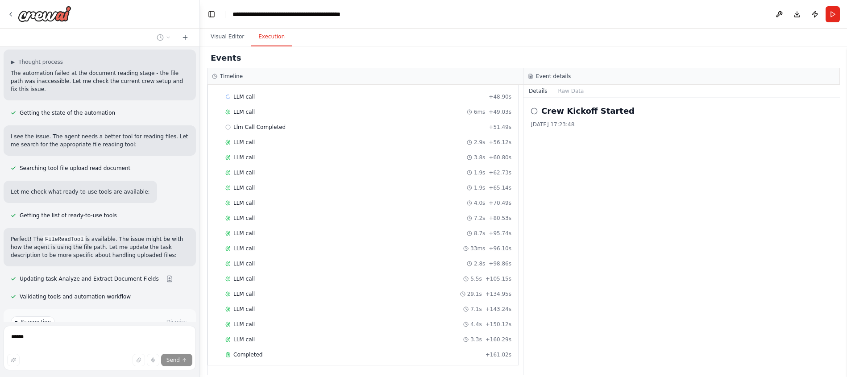
click at [91, 357] on span "Run Automation" at bounding box center [103, 360] width 43 height 7
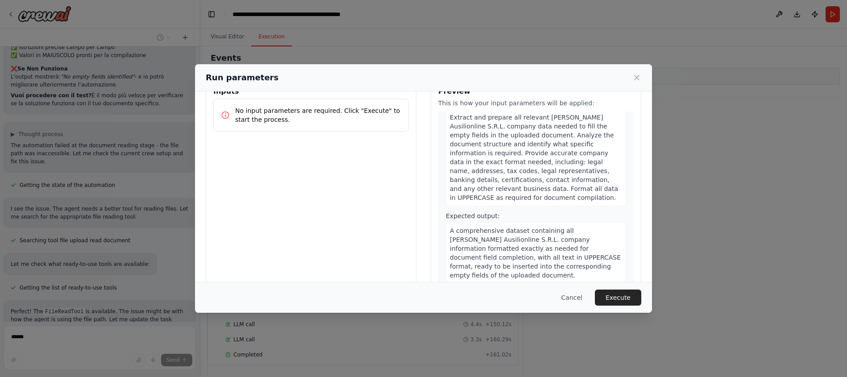
scroll to position [42, 0]
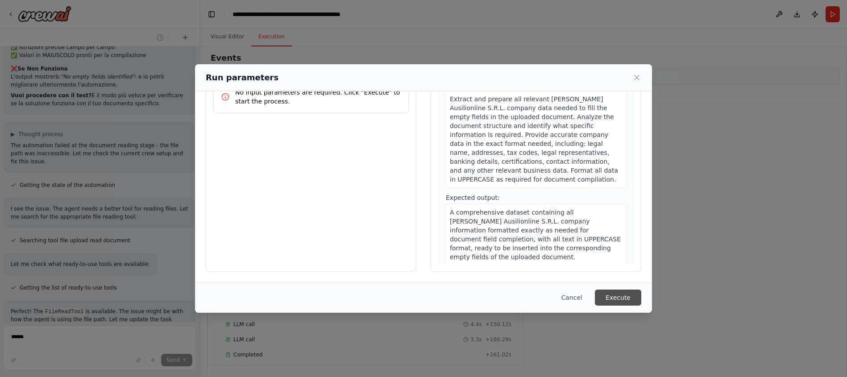
click at [620, 292] on button "Execute" at bounding box center [618, 298] width 46 height 16
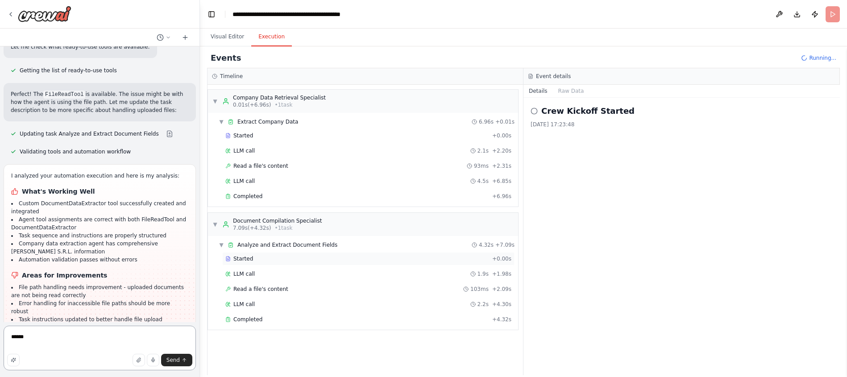
scroll to position [5765, 0]
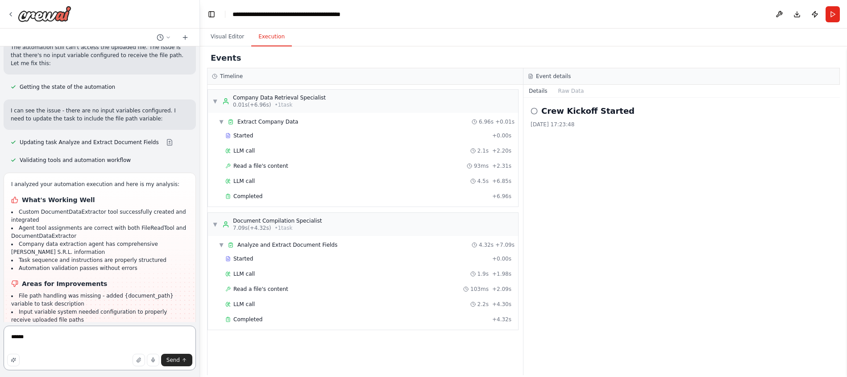
scroll to position [6109, 0]
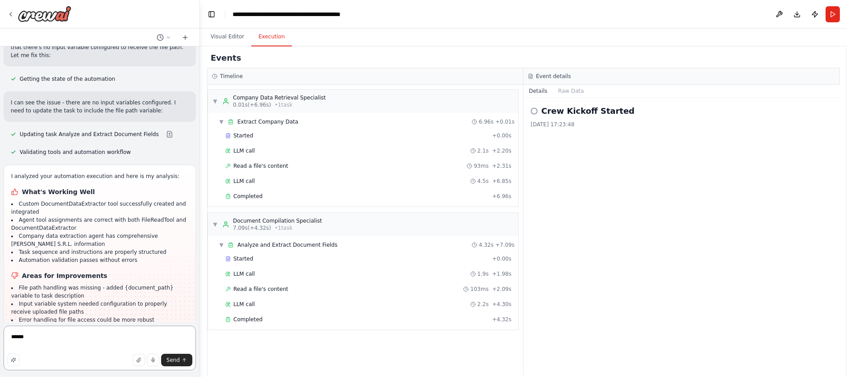
click at [42, 336] on textarea "******" at bounding box center [100, 348] width 192 height 45
click at [40, 337] on textarea "******" at bounding box center [100, 348] width 192 height 45
type textarea "**********"
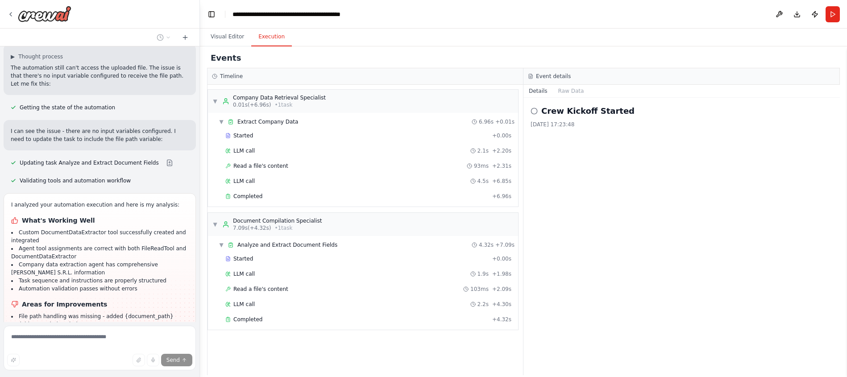
scroll to position [6115, 0]
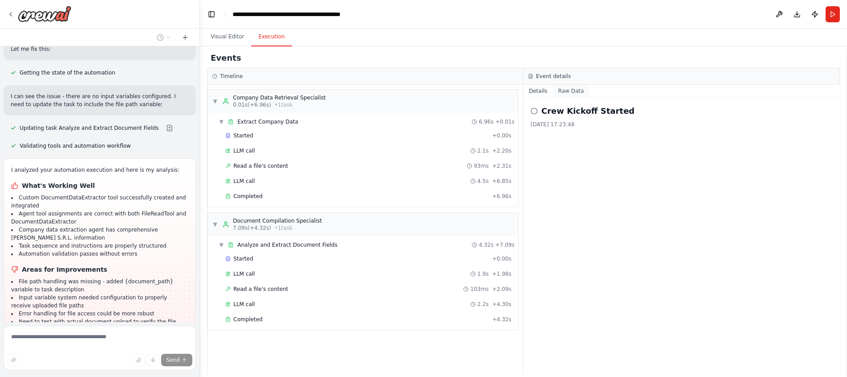
click at [573, 93] on button "Raw Data" at bounding box center [571, 91] width 37 height 12
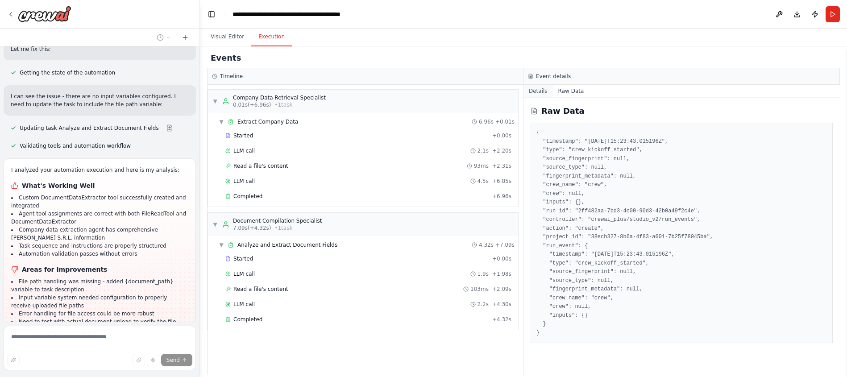
click at [540, 91] on button "Details" at bounding box center [537, 91] width 29 height 12
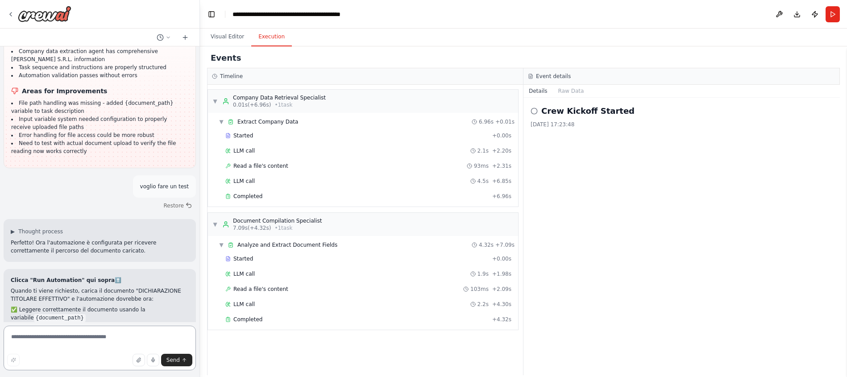
scroll to position [6302, 0]
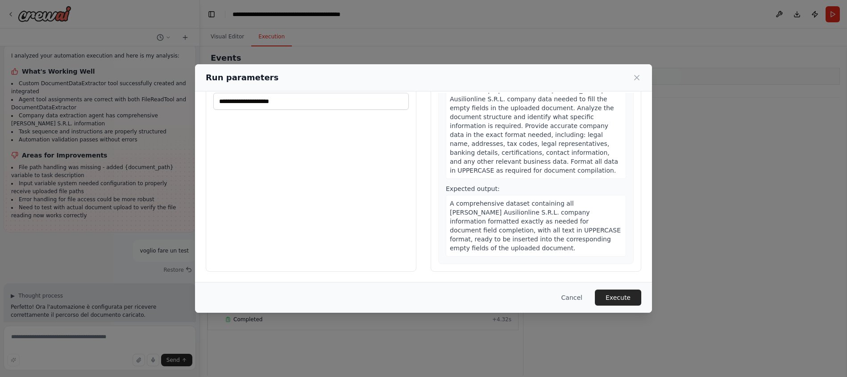
scroll to position [0, 0]
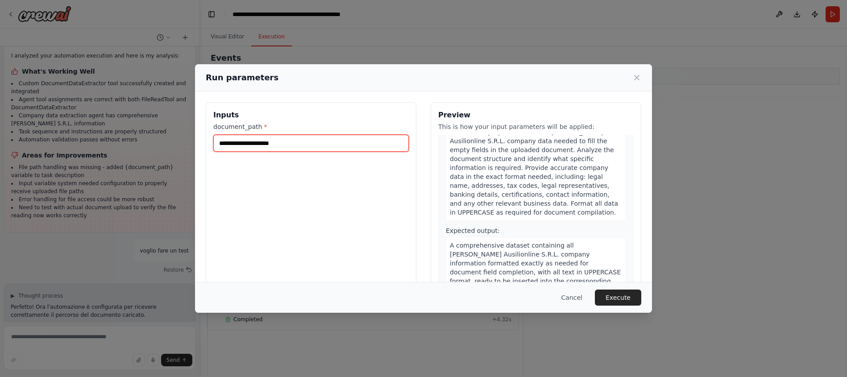
click at [272, 145] on input "document_path *" at bounding box center [310, 143] width 195 height 17
click at [306, 146] on input "document_path *" at bounding box center [310, 143] width 195 height 17
click at [576, 295] on button "Cancel" at bounding box center [571, 298] width 35 height 16
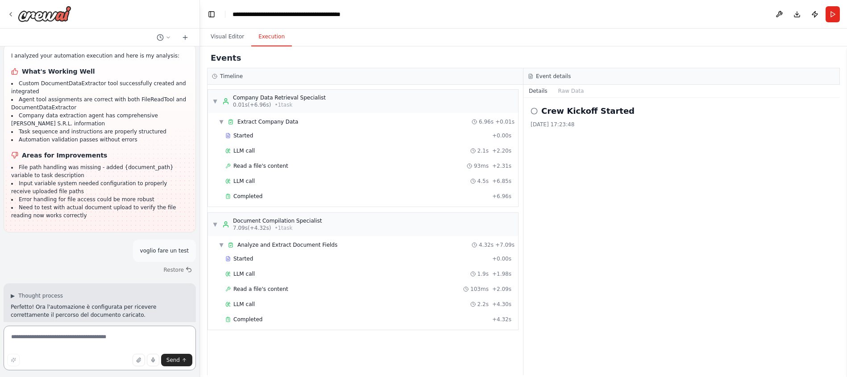
click at [68, 339] on textarea at bounding box center [100, 348] width 192 height 45
type textarea "**********"
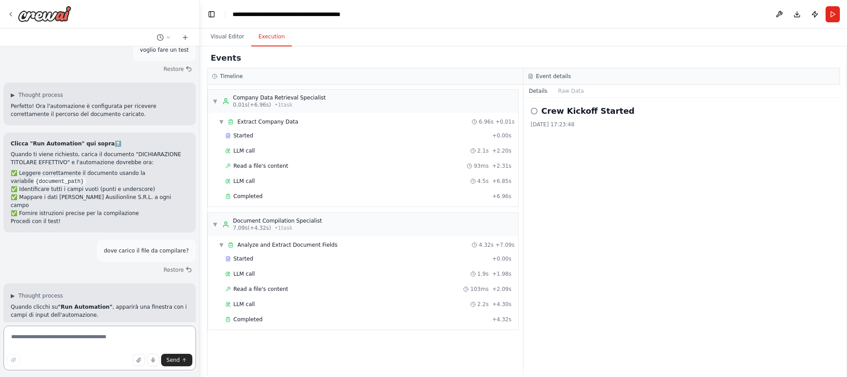
scroll to position [6438, 0]
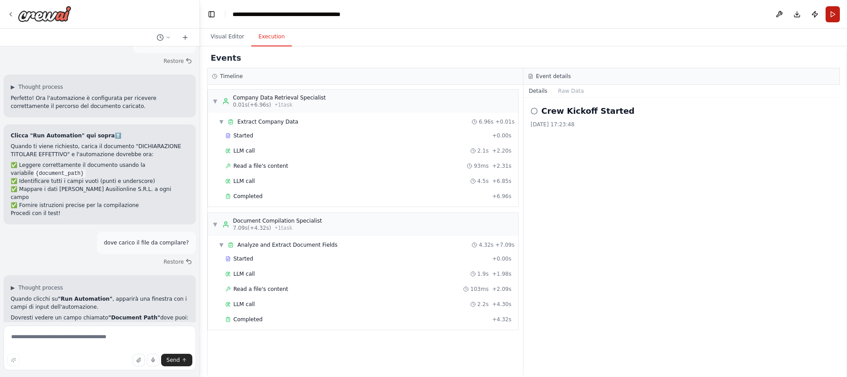
click at [834, 16] on button "Run" at bounding box center [833, 14] width 14 height 16
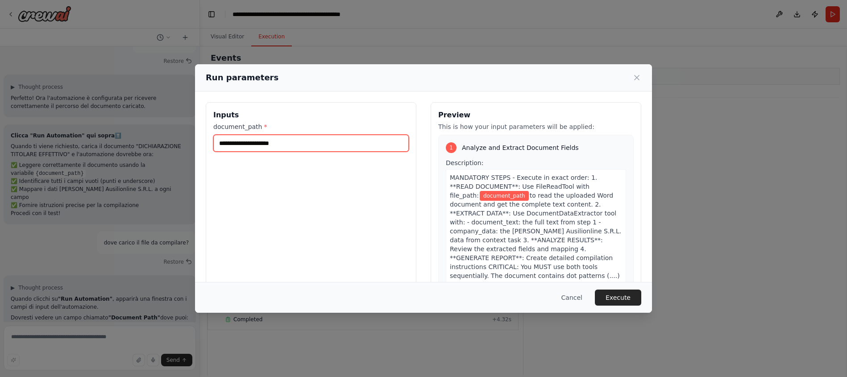
click at [314, 146] on input "document_path *" at bounding box center [310, 143] width 195 height 17
click at [276, 147] on input "document_path *" at bounding box center [310, 143] width 195 height 17
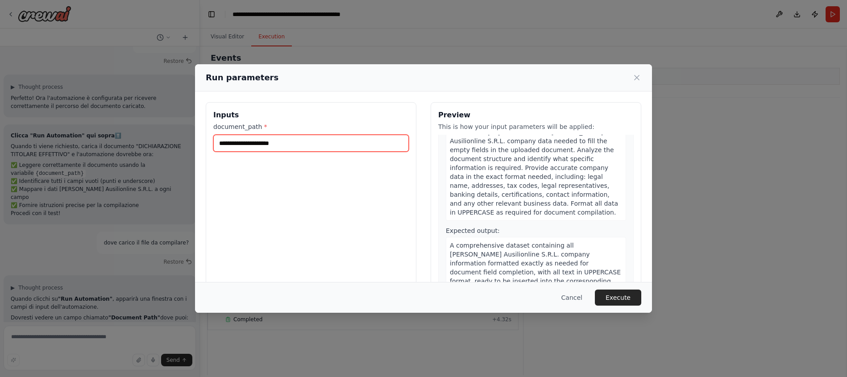
scroll to position [0, 0]
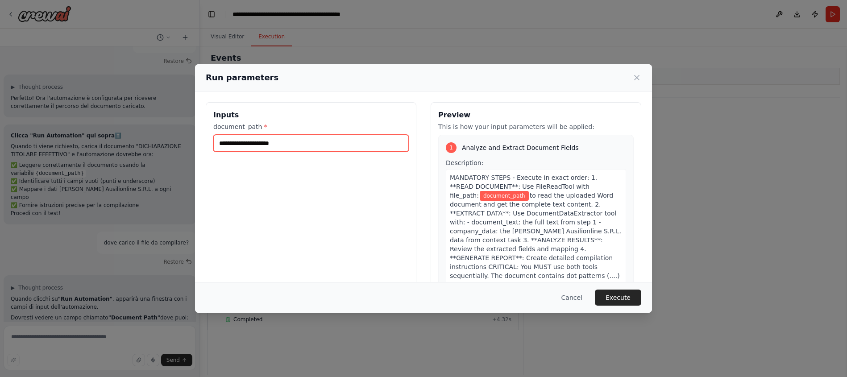
click at [282, 139] on input "document_path *" at bounding box center [310, 143] width 195 height 17
click at [637, 79] on icon at bounding box center [636, 77] width 9 height 9
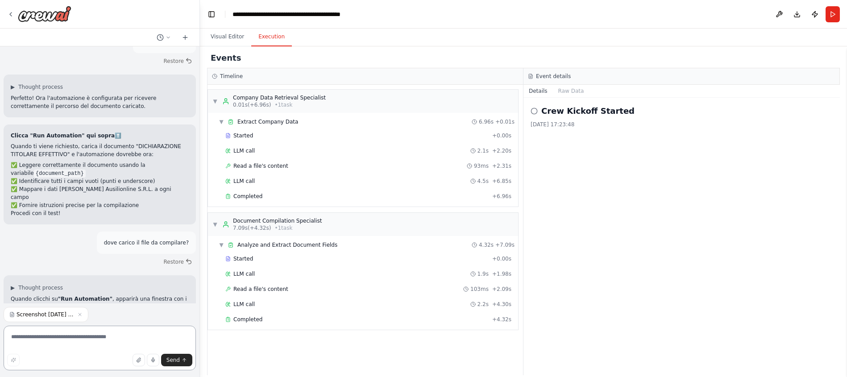
click at [46, 342] on textarea at bounding box center [100, 348] width 192 height 45
type textarea "**********"
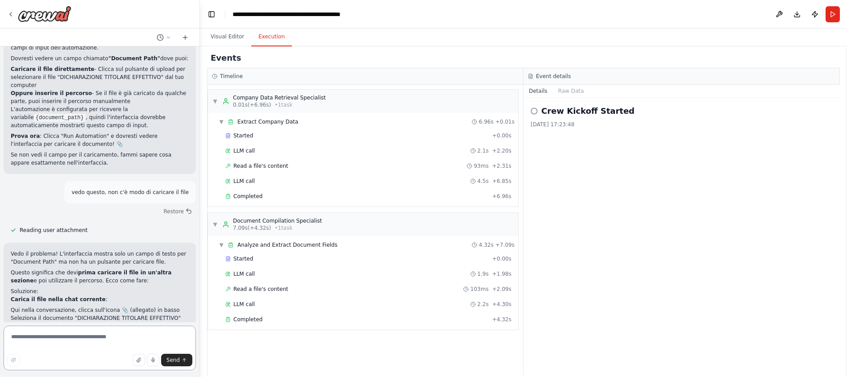
scroll to position [6698, 0]
type textarea "**********"
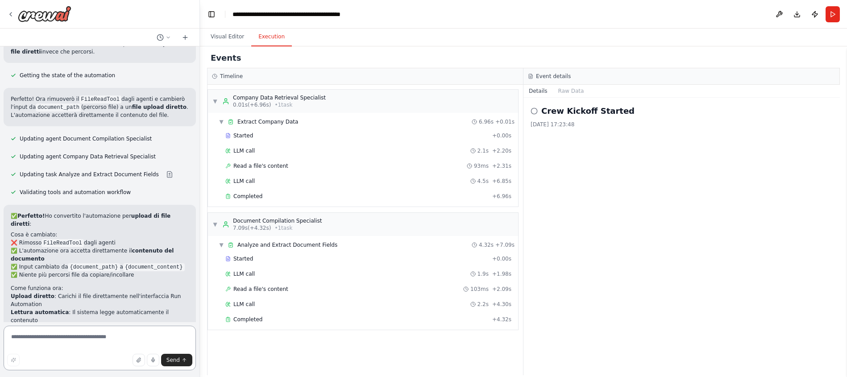
scroll to position [7170, 0]
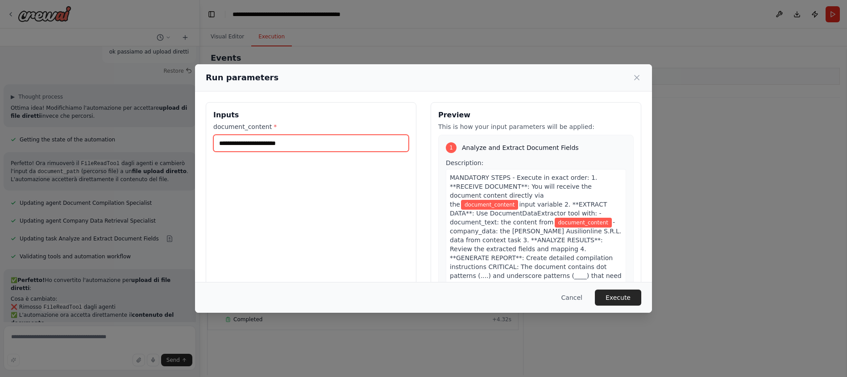
click at [288, 142] on input "document_content *" at bounding box center [310, 143] width 195 height 17
click at [270, 144] on input "document_content *" at bounding box center [310, 143] width 195 height 17
click at [299, 126] on label "document_content *" at bounding box center [310, 126] width 195 height 9
click at [299, 135] on input "document_content *" at bounding box center [310, 143] width 195 height 17
click at [576, 298] on button "Cancel" at bounding box center [571, 298] width 35 height 16
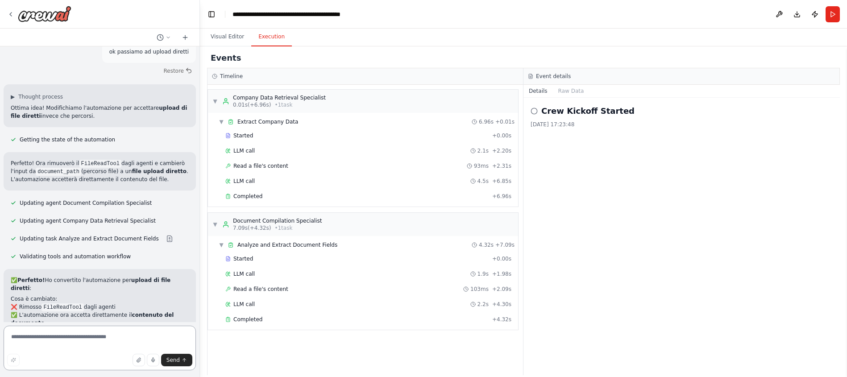
click at [63, 342] on textarea at bounding box center [100, 348] width 192 height 45
type textarea "**********"
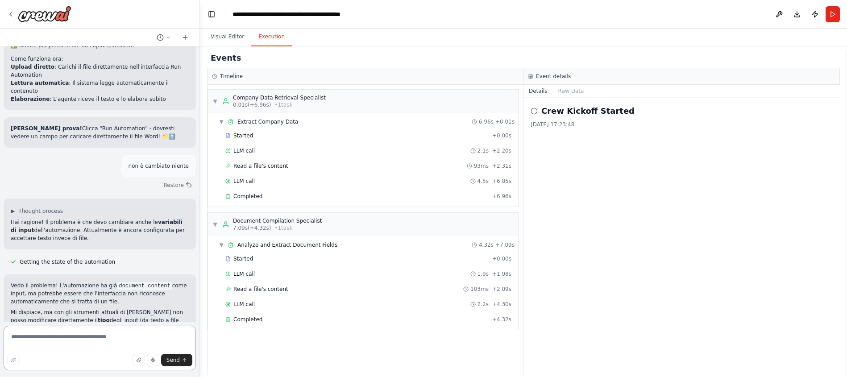
scroll to position [7400, 0]
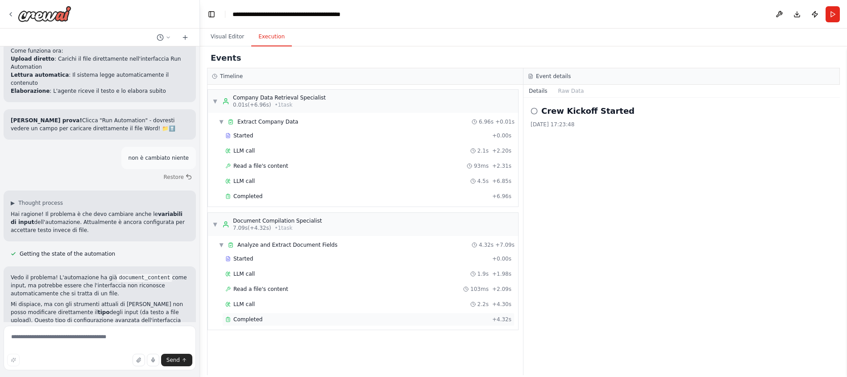
click at [245, 319] on span "Completed" at bounding box center [247, 319] width 29 height 7
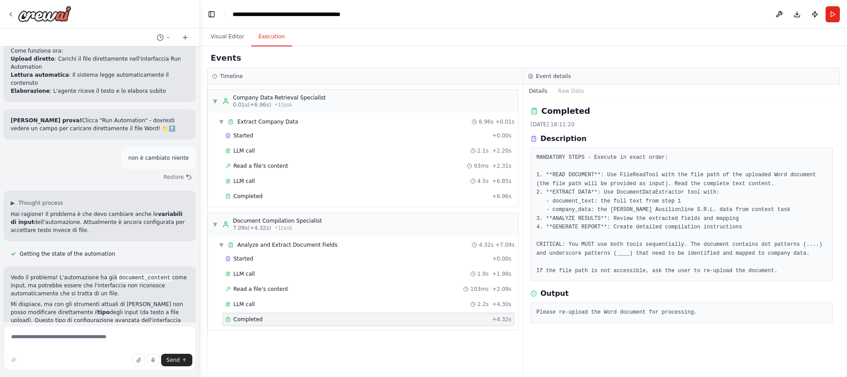
click at [647, 232] on pre "MANDATORY STEPS - Execute in exact order: 1. **READ DOCUMENT**: Use FileReadToo…" at bounding box center [681, 215] width 291 height 122
click at [553, 139] on h3 "Description" at bounding box center [563, 138] width 46 height 11
click at [75, 345] on textarea at bounding box center [100, 348] width 192 height 45
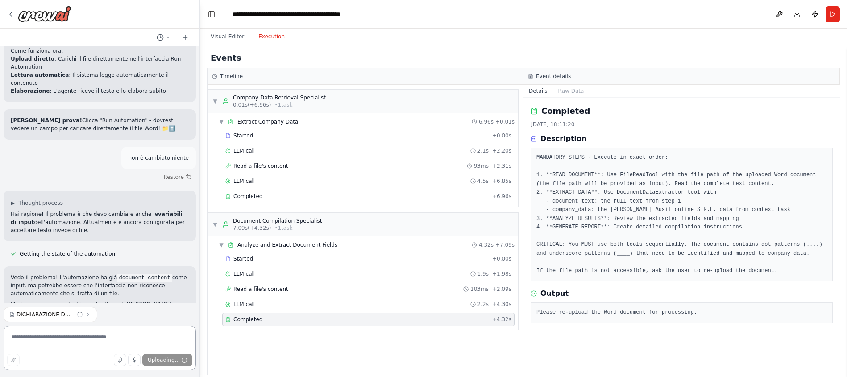
click at [80, 346] on textarea at bounding box center [100, 348] width 192 height 45
type textarea "**********"
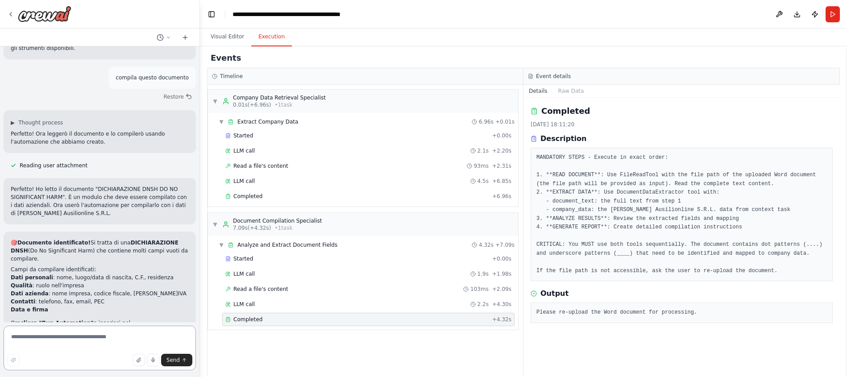
scroll to position [7790, 0]
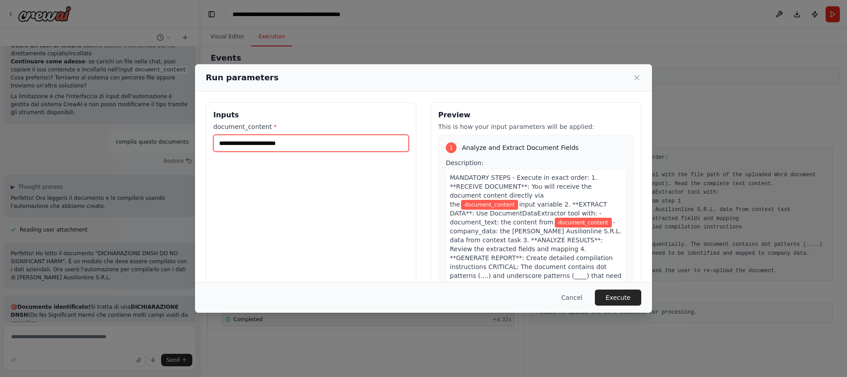
click at [297, 140] on input "document_content *" at bounding box center [310, 143] width 195 height 17
click at [573, 295] on button "Cancel" at bounding box center [571, 298] width 35 height 16
click at [573, 295] on div "Output" at bounding box center [682, 293] width 302 height 11
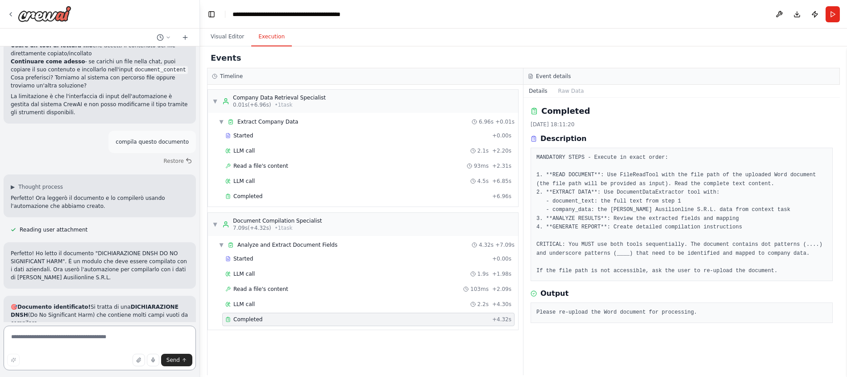
click at [35, 338] on textarea at bounding box center [100, 348] width 192 height 45
type textarea "**********"
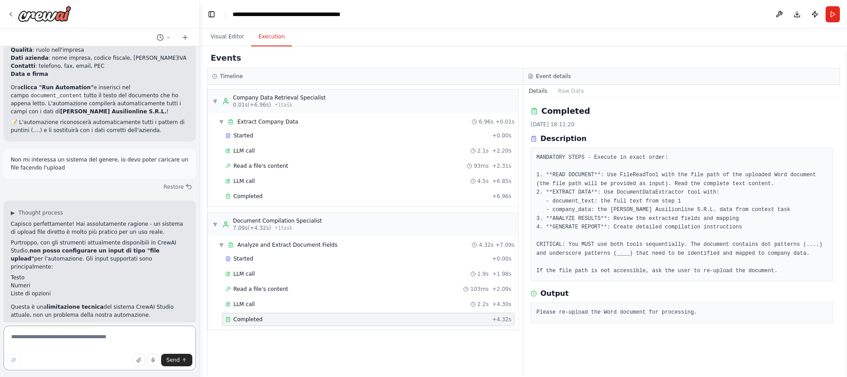
scroll to position [8025, 0]
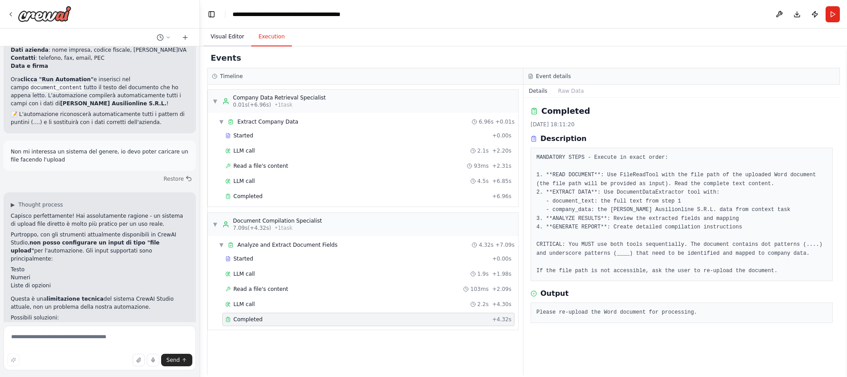
click at [223, 41] on button "Visual Editor" at bounding box center [228, 37] width 48 height 19
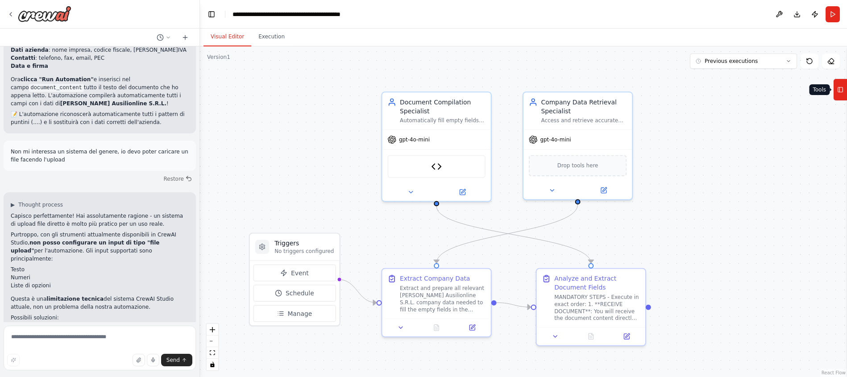
click at [842, 95] on icon at bounding box center [840, 90] width 6 height 14
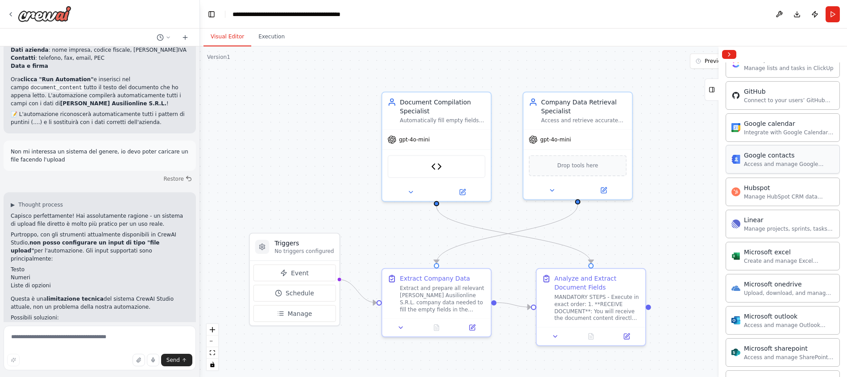
scroll to position [0, 0]
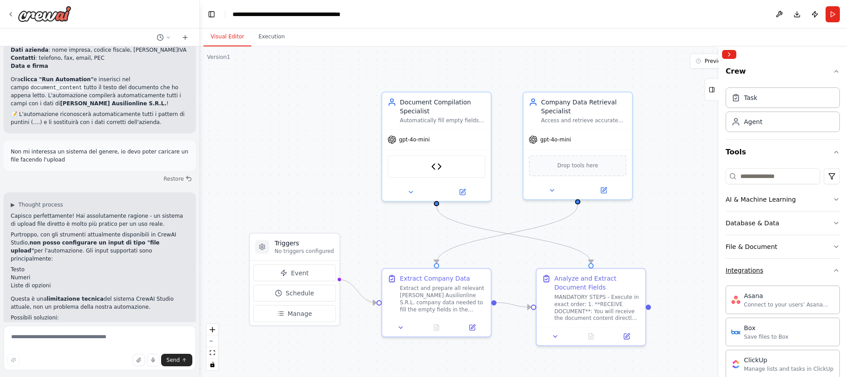
click at [833, 271] on icon "button" at bounding box center [836, 270] width 7 height 7
click at [820, 248] on button "File & Document" at bounding box center [783, 246] width 114 height 23
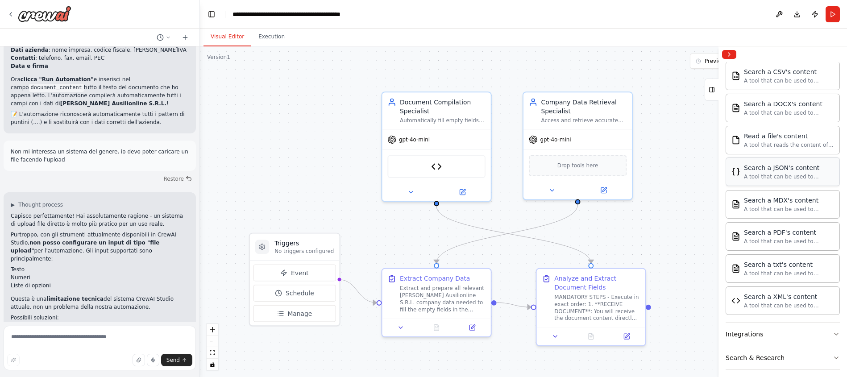
scroll to position [212, 0]
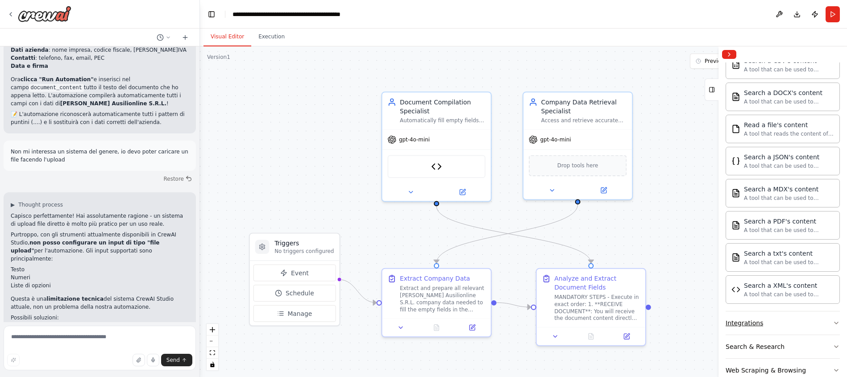
click at [788, 320] on button "Integrations" at bounding box center [783, 322] width 114 height 23
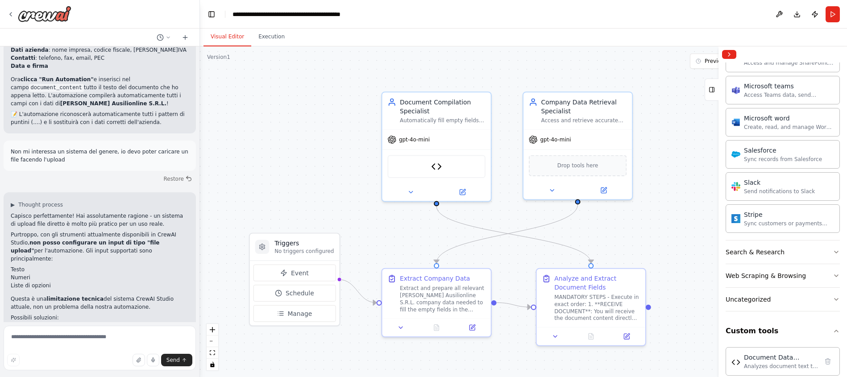
scroll to position [872, 0]
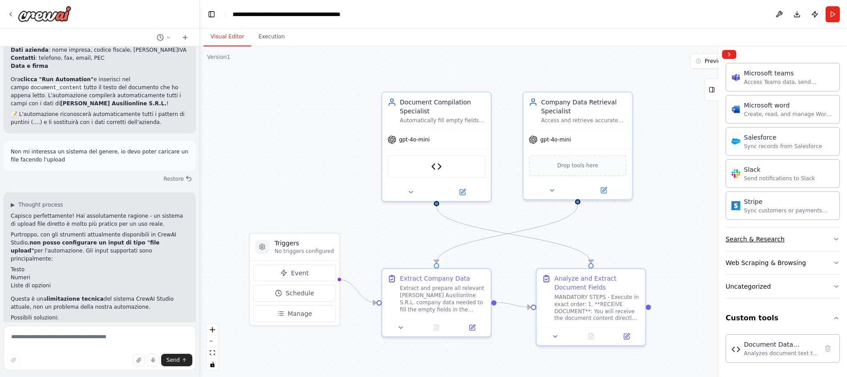
click at [768, 234] on button "Search & Research" at bounding box center [783, 239] width 114 height 23
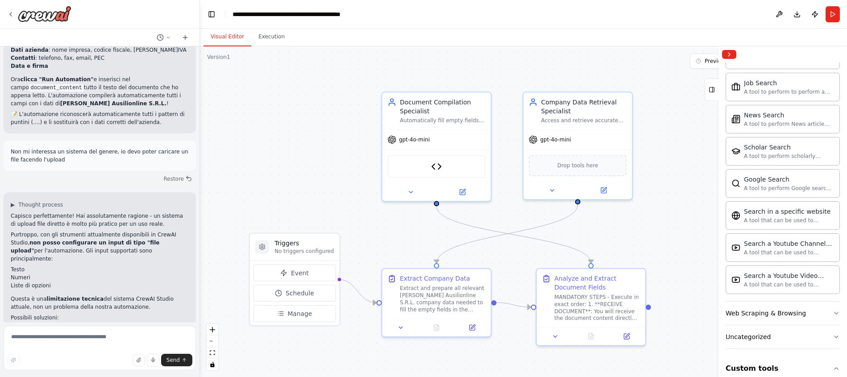
scroll to position [1329, 0]
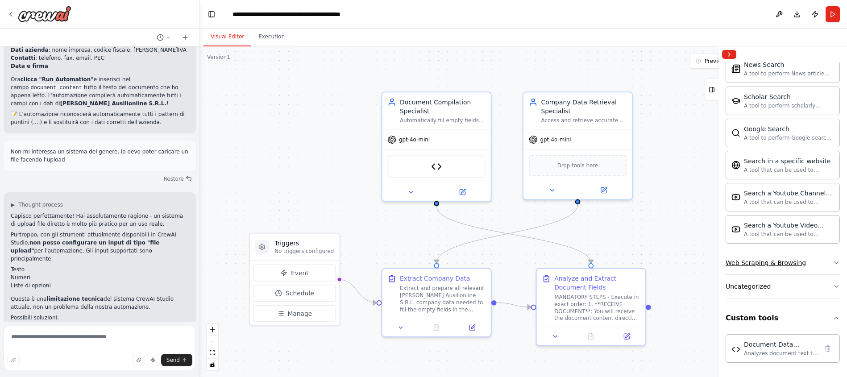
click at [774, 264] on div "Web Scraping & Browsing" at bounding box center [766, 262] width 80 height 9
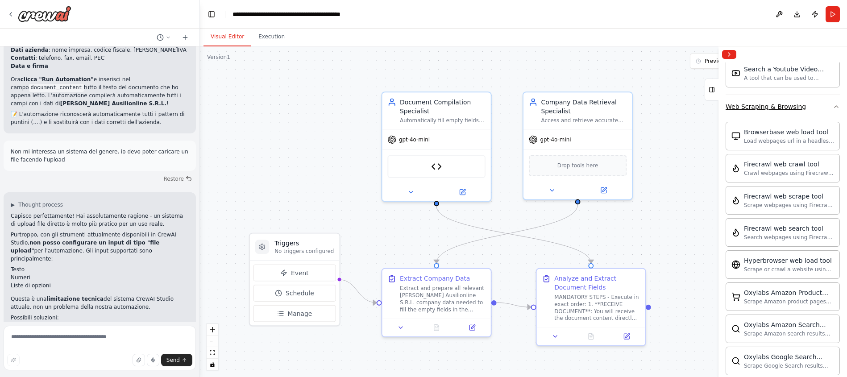
scroll to position [1287, 0]
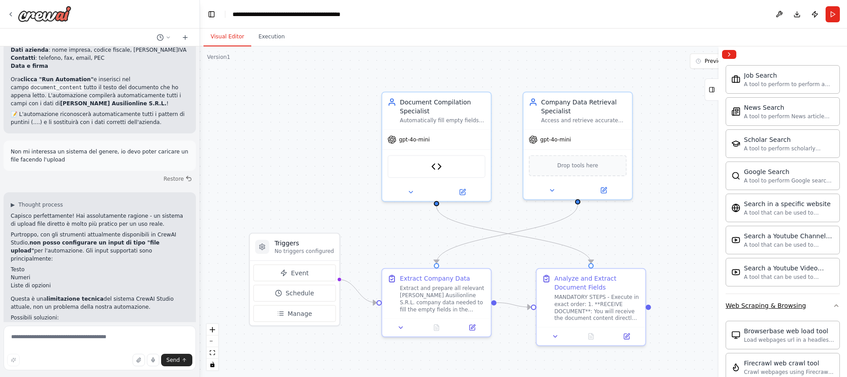
click at [760, 302] on div "Web Scraping & Browsing" at bounding box center [766, 305] width 80 height 9
click at [72, 339] on textarea at bounding box center [100, 348] width 192 height 45
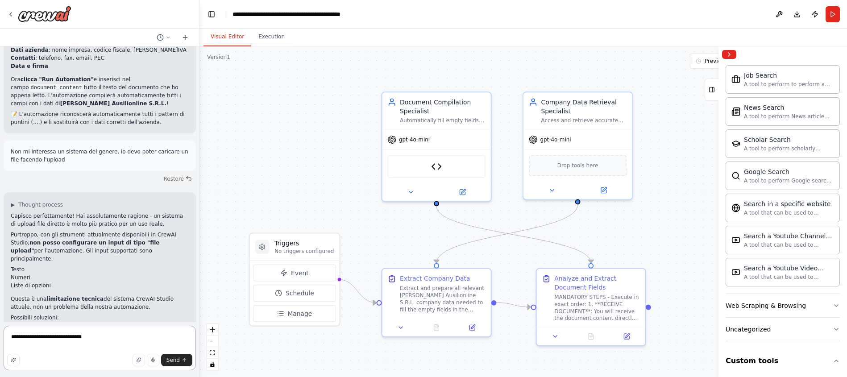
type textarea "**********"
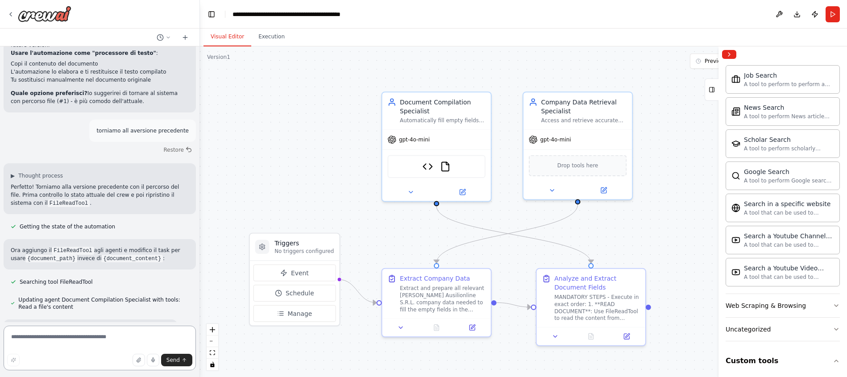
scroll to position [8190, 0]
